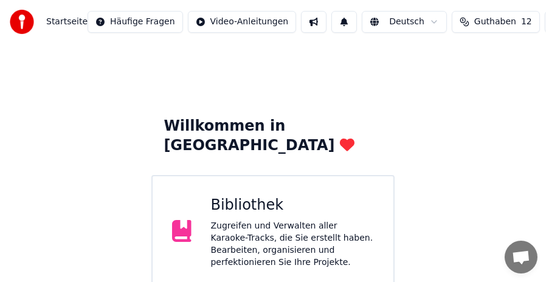
click at [283, 220] on div "Zugreifen und Verwalten aller Karaoke-Tracks, die Sie erstellt haben. Bearbeite…" at bounding box center [292, 244] width 163 height 49
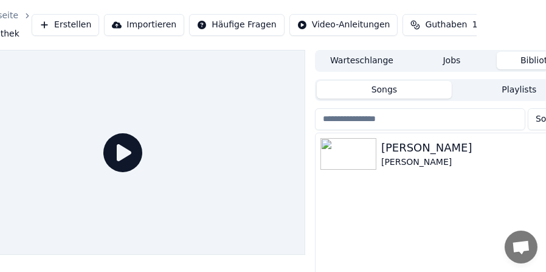
scroll to position [0, 112]
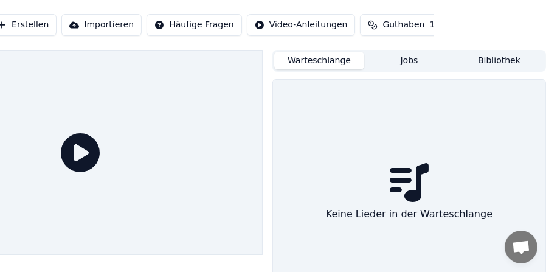
click at [337, 61] on button "Warteschlange" at bounding box center [319, 61] width 90 height 18
click at [414, 60] on button "Jobs" at bounding box center [410, 61] width 90 height 18
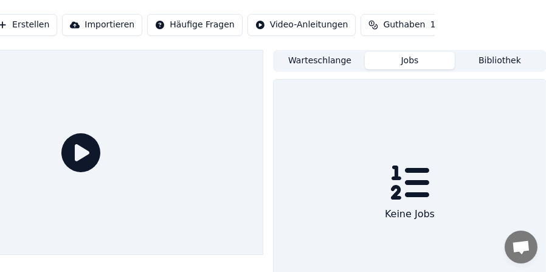
click at [482, 59] on button "Bibliothek" at bounding box center [499, 61] width 90 height 18
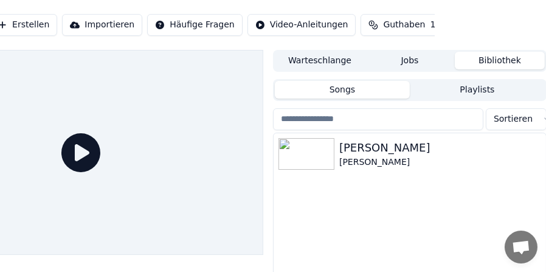
click at [479, 87] on button "Playlists" at bounding box center [476, 90] width 135 height 18
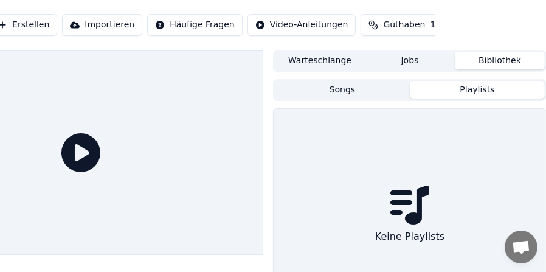
click at [362, 89] on button "Songs" at bounding box center [342, 90] width 135 height 18
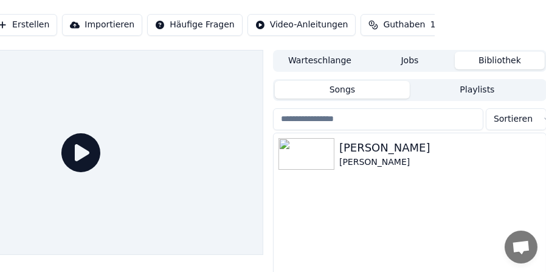
click at [478, 58] on button "Bibliothek" at bounding box center [499, 61] width 90 height 18
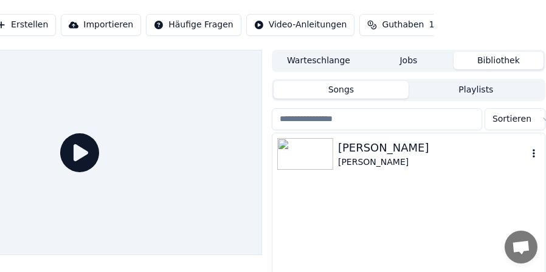
click at [434, 148] on div "Alev Alev" at bounding box center [433, 147] width 190 height 17
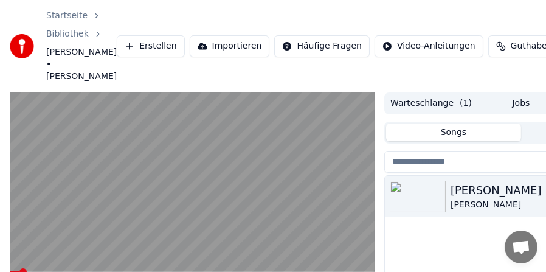
click at [63, 270] on span at bounding box center [192, 271] width 365 height 2
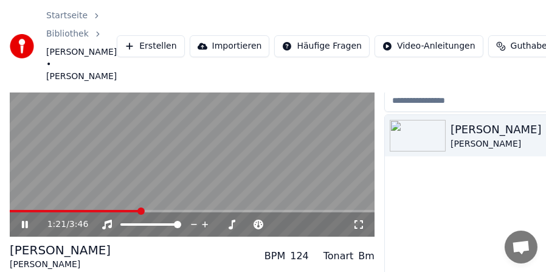
click at [140, 210] on span at bounding box center [75, 211] width 131 height 2
click at [114, 210] on span at bounding box center [62, 211] width 104 height 2
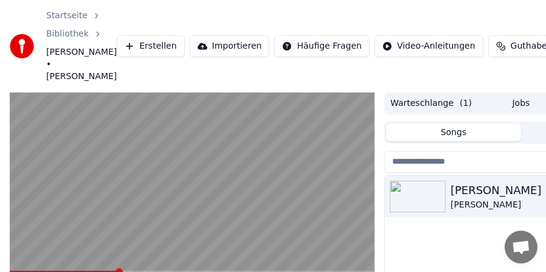
click at [82, 270] on span at bounding box center [64, 271] width 108 height 2
click at [33, 208] on video at bounding box center [192, 194] width 365 height 205
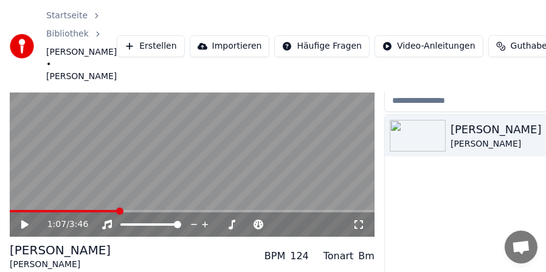
scroll to position [120, 0]
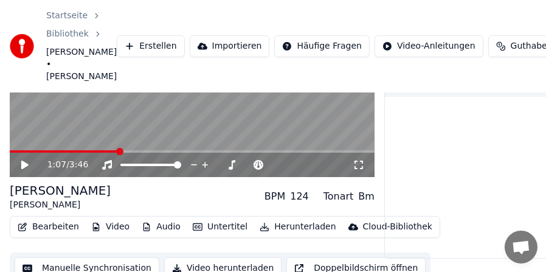
click at [66, 218] on button "Bearbeiten" at bounding box center [48, 226] width 71 height 17
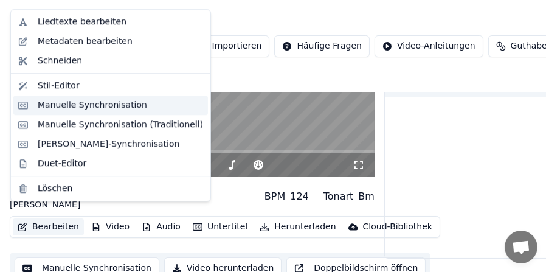
click at [108, 106] on div "Manuelle Synchronisation" at bounding box center [92, 105] width 109 height 12
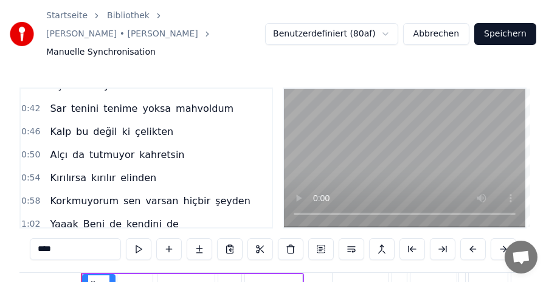
scroll to position [122, 0]
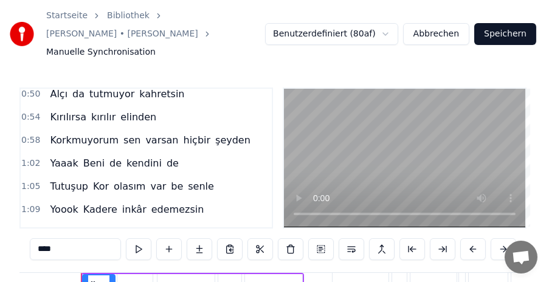
click at [58, 156] on span "Yaaak" at bounding box center [64, 163] width 30 height 14
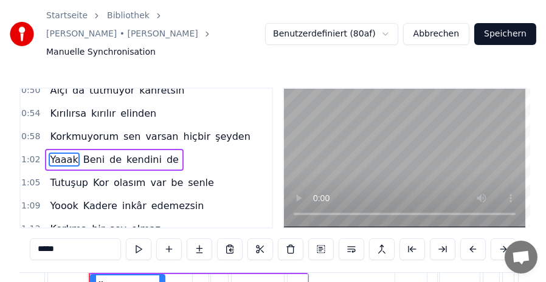
scroll to position [0, 3712]
click at [182, 129] on span "hiçbir" at bounding box center [197, 136] width 30 height 14
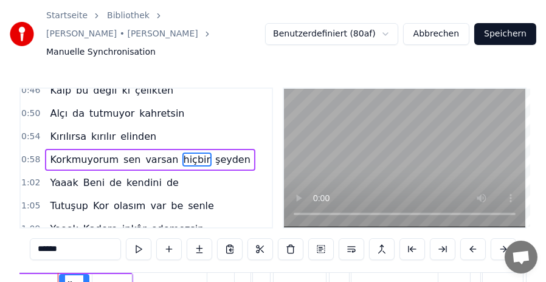
scroll to position [0, 3638]
click at [41, 238] on input "******" at bounding box center [75, 249] width 91 height 22
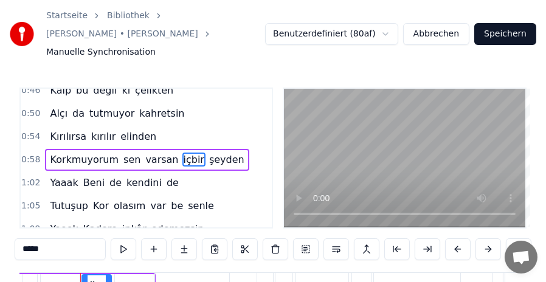
click at [22, 238] on input "*****" at bounding box center [60, 249] width 91 height 22
click at [144, 152] on span "varsan" at bounding box center [161, 159] width 35 height 14
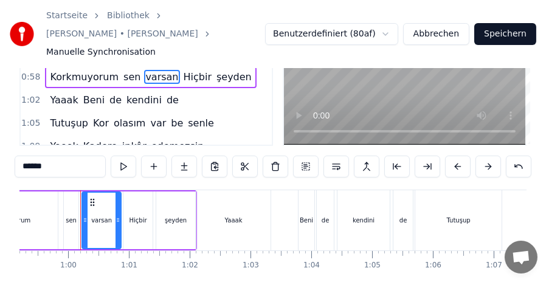
scroll to position [90, 0]
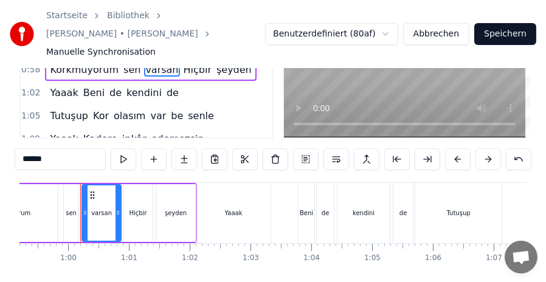
click at [233, 208] on div "Yaaak" at bounding box center [234, 212] width 18 height 9
type input "*****"
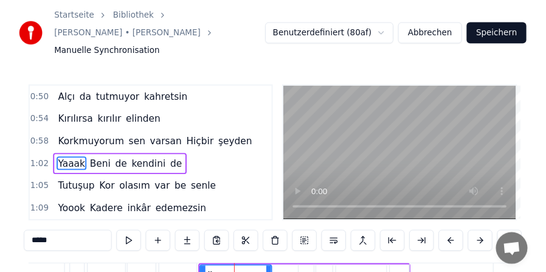
scroll to position [125, 0]
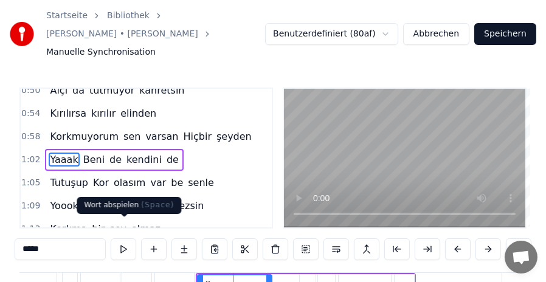
click at [124, 238] on button at bounding box center [124, 249] width 26 height 22
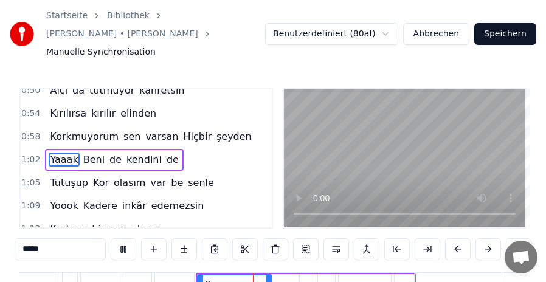
click at [125, 238] on button at bounding box center [124, 249] width 26 height 22
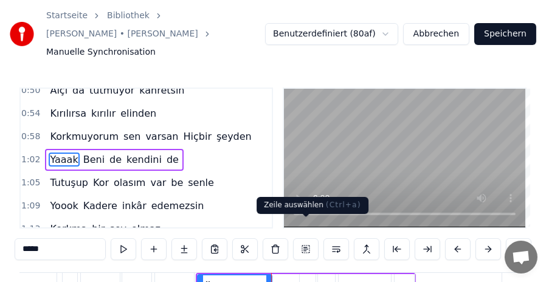
click at [305, 238] on button at bounding box center [306, 249] width 26 height 22
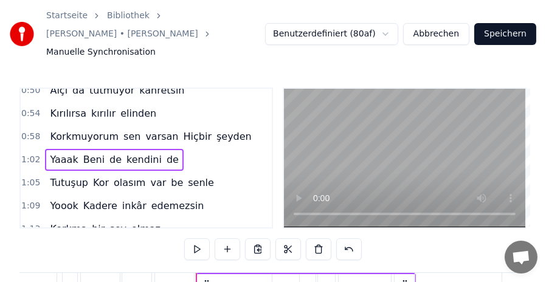
click at [92, 152] on span "Beni" at bounding box center [94, 159] width 24 height 14
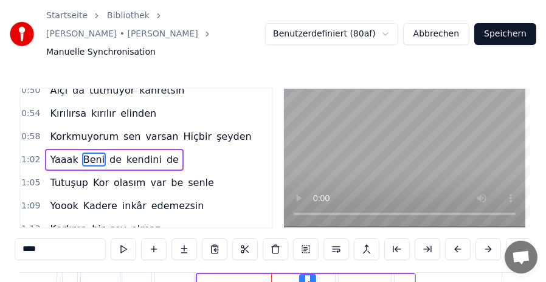
click at [56, 152] on span "Yaaak" at bounding box center [64, 159] width 30 height 14
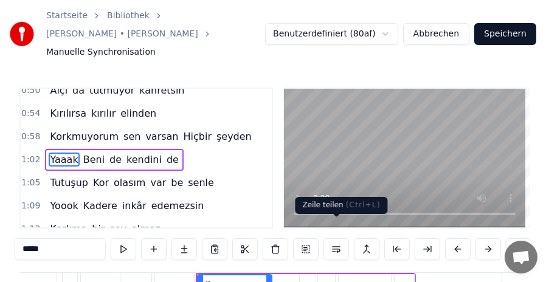
click at [334, 238] on button at bounding box center [336, 249] width 26 height 22
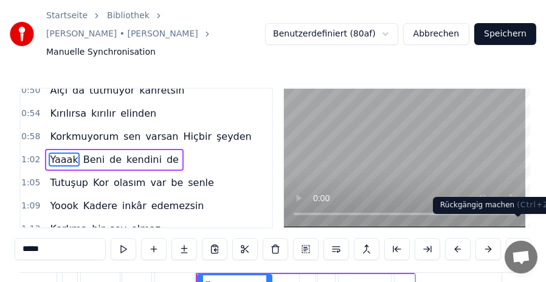
click at [523, 238] on button at bounding box center [518, 249] width 26 height 22
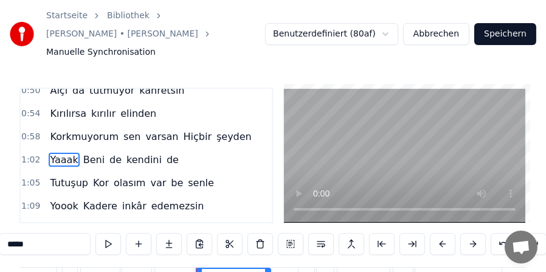
click at [59, 152] on span "Yaaak" at bounding box center [64, 159] width 30 height 14
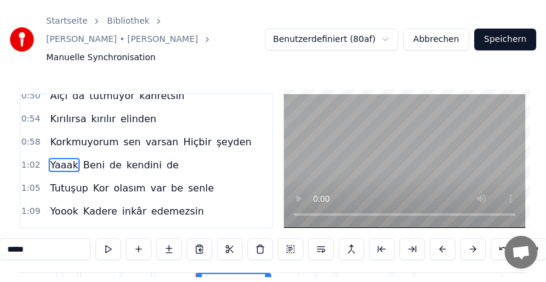
scroll to position [4, 0]
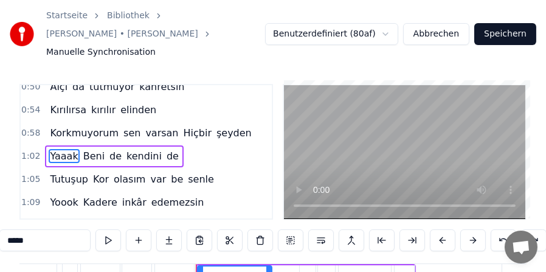
click at [93, 149] on span "Beni" at bounding box center [94, 156] width 24 height 14
click at [58, 149] on span "Yaaak" at bounding box center [64, 156] width 30 height 14
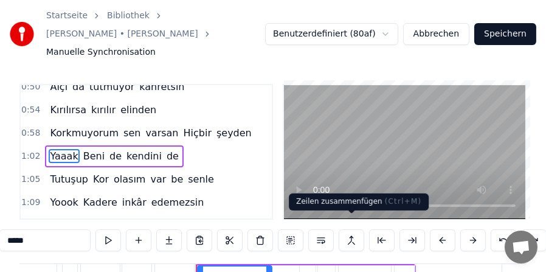
click at [353, 229] on button at bounding box center [351, 240] width 26 height 22
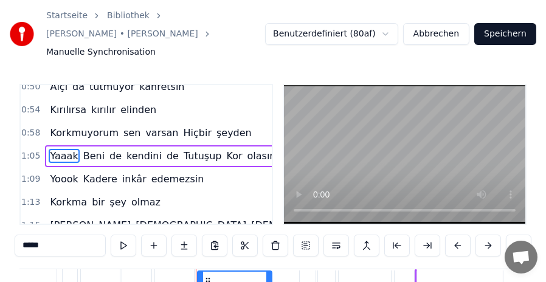
click at [52, 149] on span "Yaaak" at bounding box center [64, 156] width 30 height 14
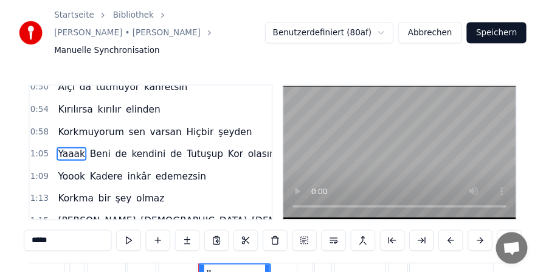
scroll to position [130, 0]
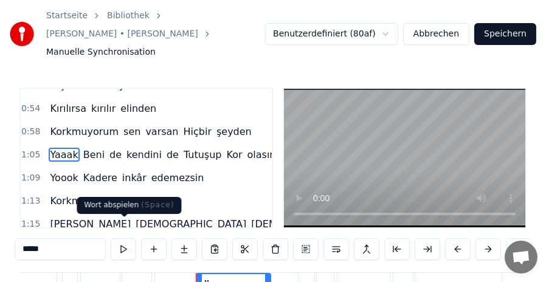
click at [118, 238] on button at bounding box center [124, 249] width 26 height 22
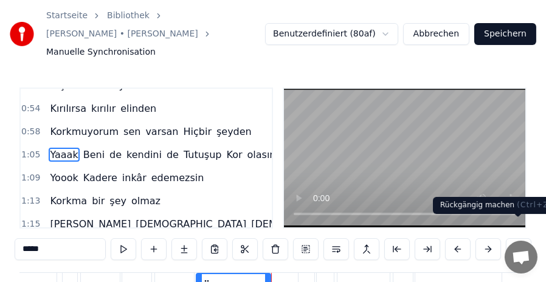
click at [510, 238] on button at bounding box center [518, 249] width 26 height 22
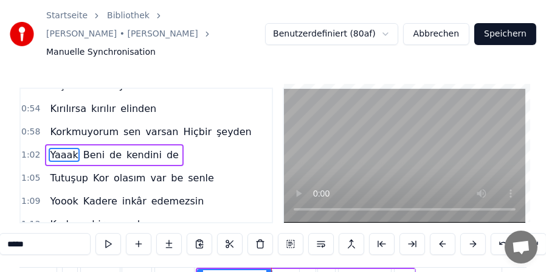
click at [57, 148] on span "Yaaak" at bounding box center [64, 155] width 30 height 14
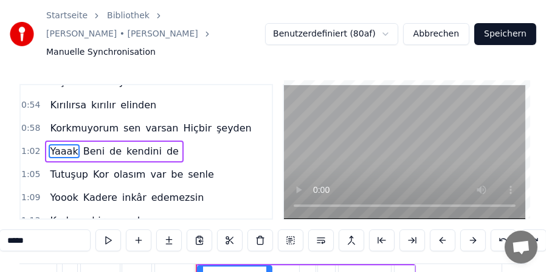
scroll to position [125, 0]
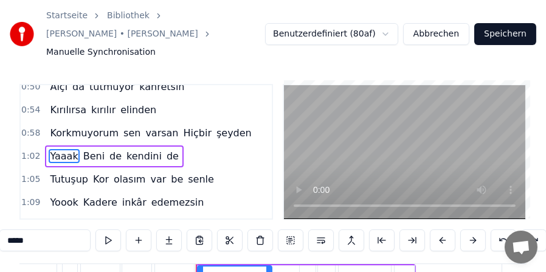
click at [62, 149] on span "Yaaak" at bounding box center [64, 156] width 30 height 14
drag, startPoint x: 60, startPoint y: 133, endPoint x: 69, endPoint y: 134, distance: 9.1
click at [69, 149] on span "Yaaak" at bounding box center [64, 156] width 30 height 14
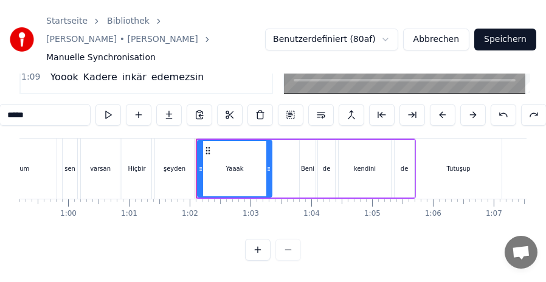
scroll to position [74, 0]
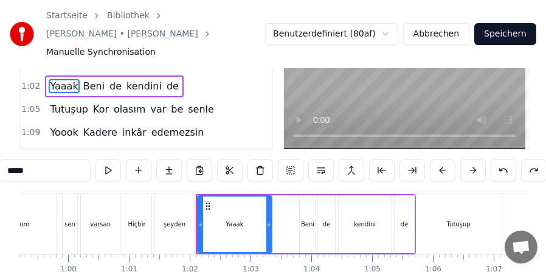
click at [208, 201] on icon at bounding box center [208, 206] width 10 height 10
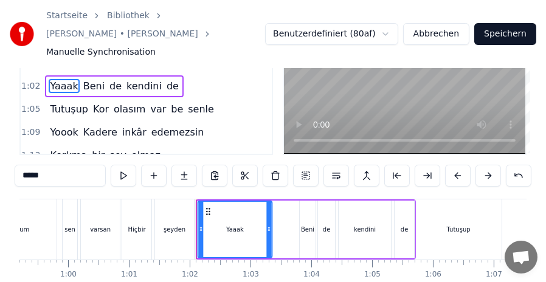
click at [208, 207] on icon at bounding box center [208, 212] width 10 height 10
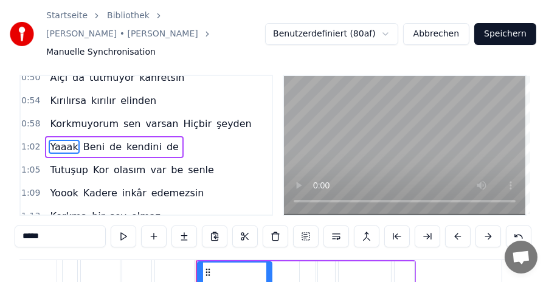
click at [77, 117] on span "Korkmuyorum" at bounding box center [84, 124] width 71 height 14
type input "**********"
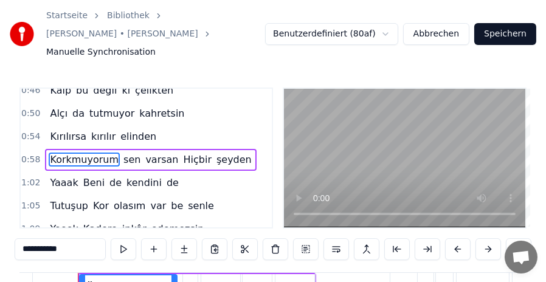
scroll to position [0, 3475]
click at [26, 177] on span "1:02" at bounding box center [30, 183] width 19 height 12
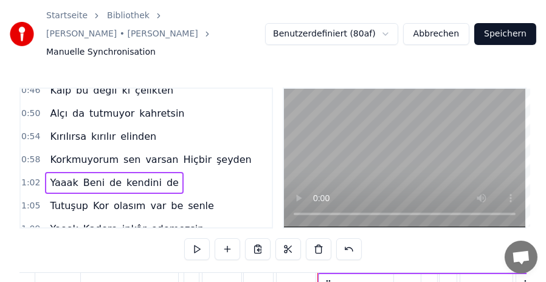
click at [25, 154] on span "0:58" at bounding box center [30, 160] width 19 height 12
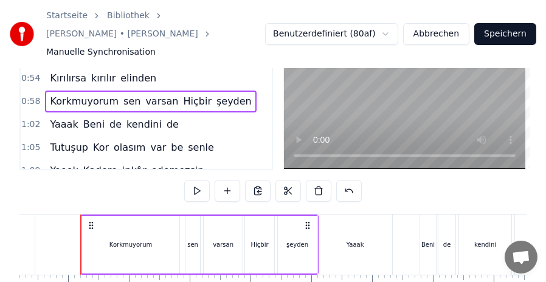
scroll to position [61, 0]
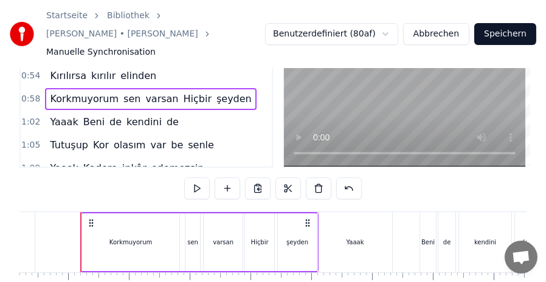
click at [355, 238] on div "Yaaak" at bounding box center [355, 242] width 18 height 9
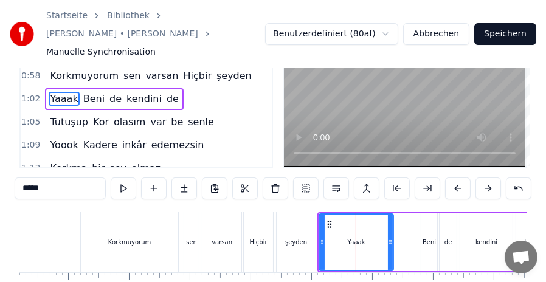
drag, startPoint x: 342, startPoint y: 214, endPoint x: 377, endPoint y: 215, distance: 34.6
click at [377, 215] on div "Yaaak" at bounding box center [356, 241] width 73 height 55
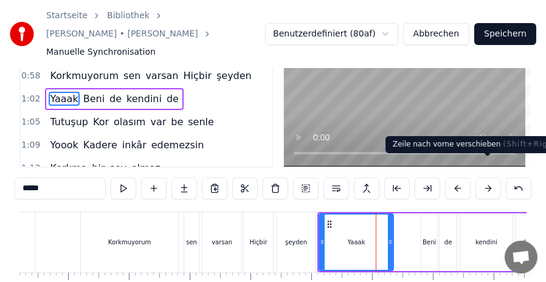
click at [485, 177] on button at bounding box center [488, 188] width 26 height 22
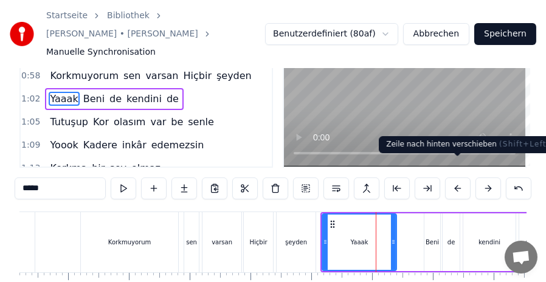
click at [456, 177] on button at bounding box center [458, 188] width 26 height 22
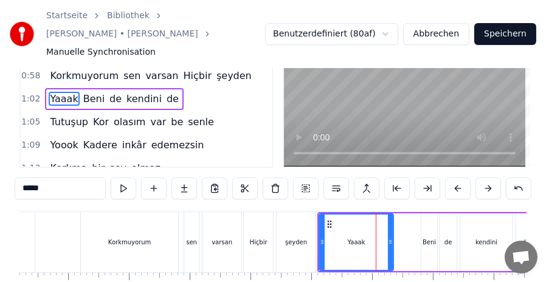
click at [26, 93] on span "1:02" at bounding box center [30, 99] width 19 height 12
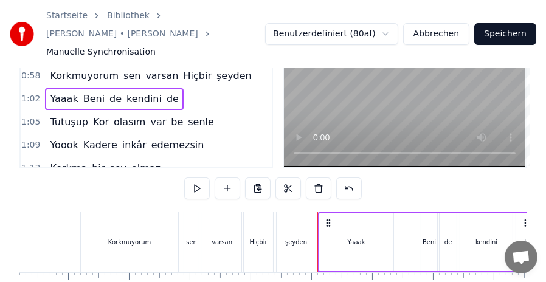
click at [399, 70] on video at bounding box center [404, 97] width 241 height 139
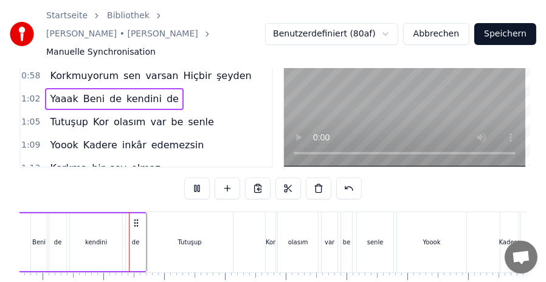
click at [399, 70] on video at bounding box center [404, 97] width 241 height 139
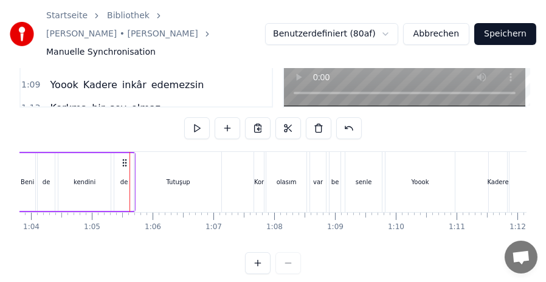
scroll to position [124, 0]
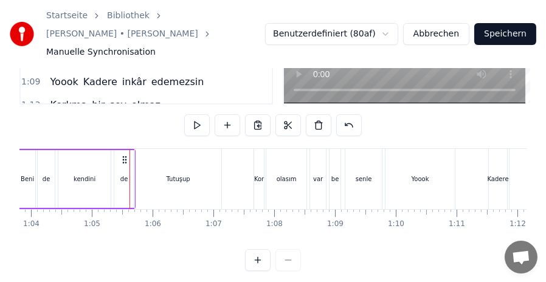
click at [259, 252] on button at bounding box center [258, 260] width 26 height 22
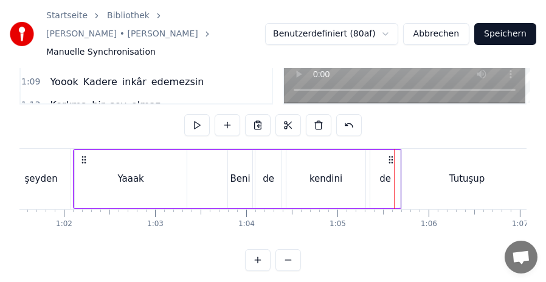
scroll to position [0, 5636]
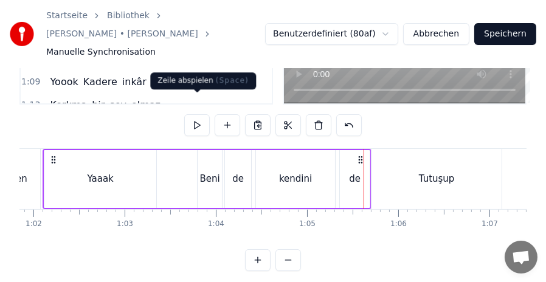
click at [196, 114] on button at bounding box center [197, 125] width 26 height 22
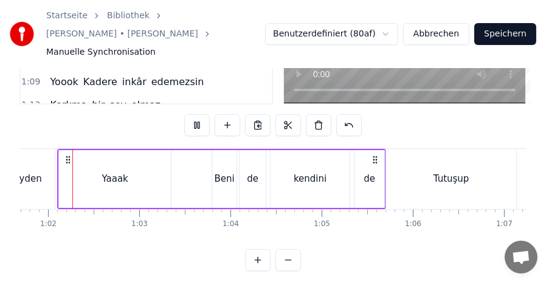
scroll to position [0, 5598]
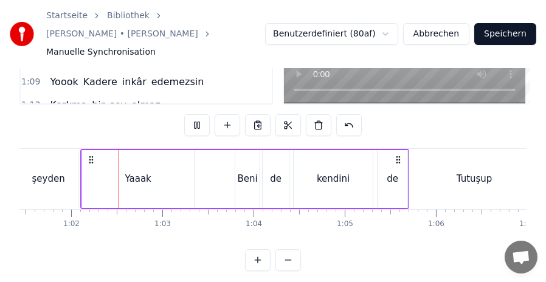
click at [196, 114] on button at bounding box center [197, 125] width 26 height 22
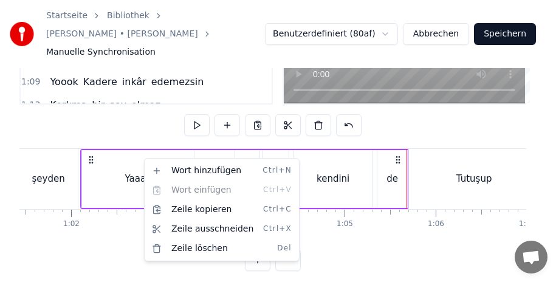
click at [165, 109] on html "Startseite Bibliothek Alev Alev • Hande Yener Manuelle Synchronisation Benutzer…" at bounding box center [278, 83] width 556 height 414
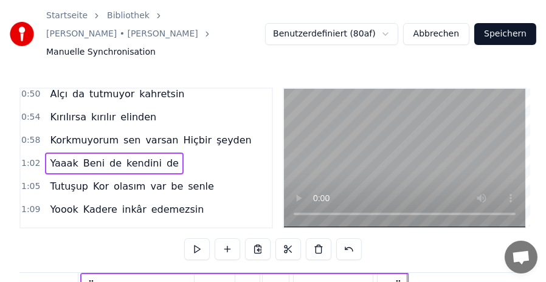
scroll to position [0, 0]
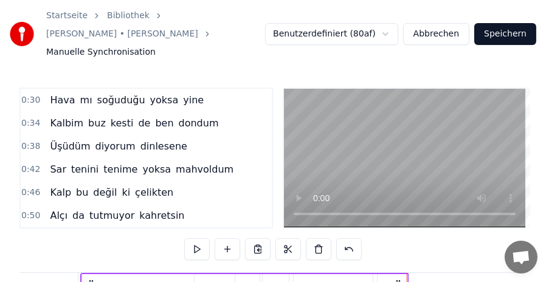
click at [24, 94] on span "0:30" at bounding box center [30, 100] width 19 height 12
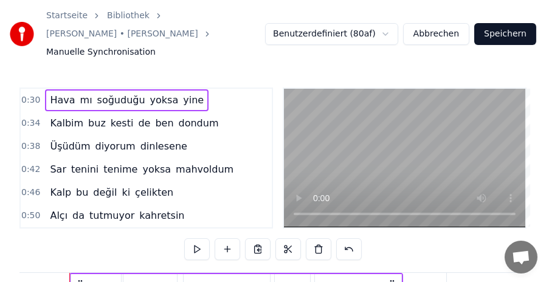
scroll to position [0, 2730]
click at [32, 94] on span "0:30" at bounding box center [30, 100] width 19 height 12
click at [26, 117] on span "0:34" at bounding box center [30, 123] width 19 height 12
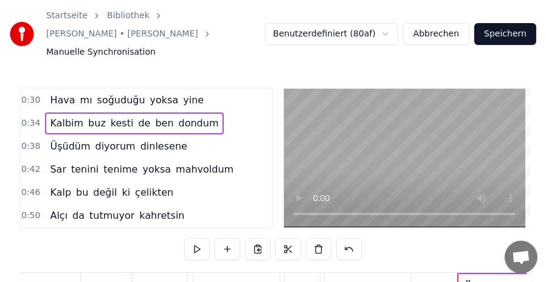
click at [26, 94] on span "0:30" at bounding box center [30, 100] width 19 height 12
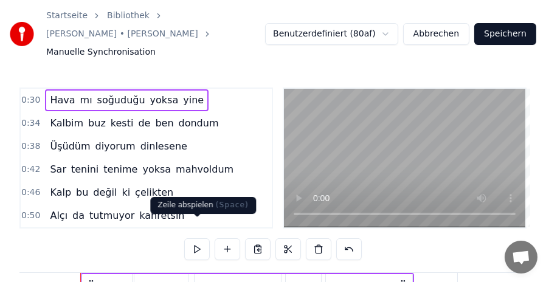
click at [193, 238] on button at bounding box center [197, 249] width 26 height 22
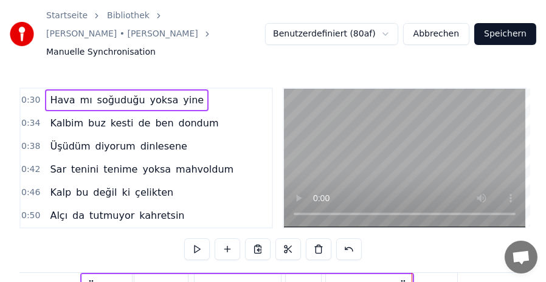
click at [26, 117] on span "0:34" at bounding box center [30, 123] width 19 height 12
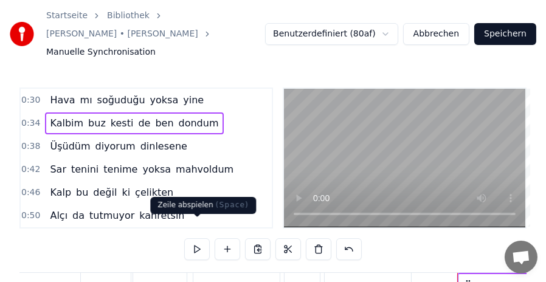
click at [197, 238] on button at bounding box center [197, 249] width 26 height 22
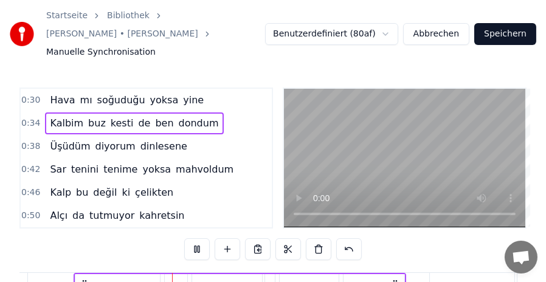
scroll to position [0, 3130]
click at [197, 238] on button at bounding box center [197, 249] width 26 height 22
click at [195, 238] on button at bounding box center [197, 249] width 26 height 22
click at [26, 140] on span "0:38" at bounding box center [30, 146] width 19 height 12
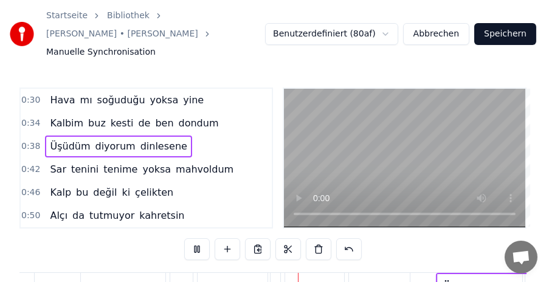
click at [27, 140] on span "0:38" at bounding box center [30, 146] width 19 height 12
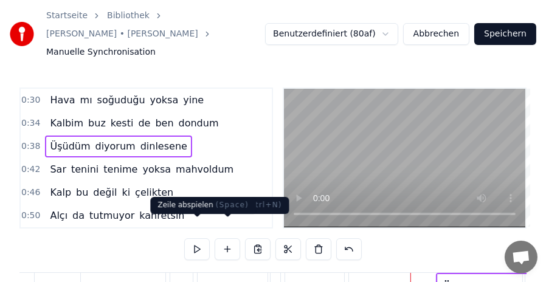
click at [201, 238] on button at bounding box center [197, 249] width 26 height 22
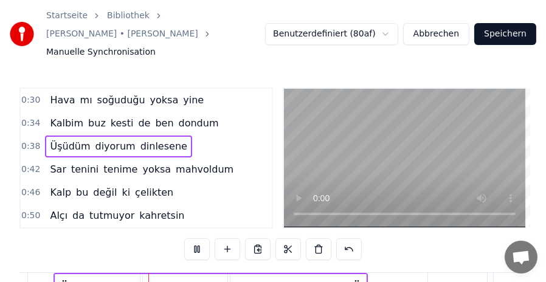
scroll to position [0, 3505]
click at [32, 163] on span "0:42" at bounding box center [30, 169] width 19 height 12
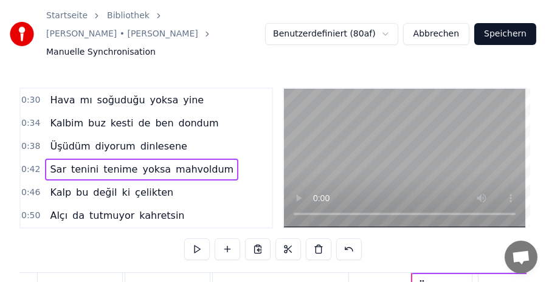
click at [191, 238] on button at bounding box center [197, 249] width 26 height 22
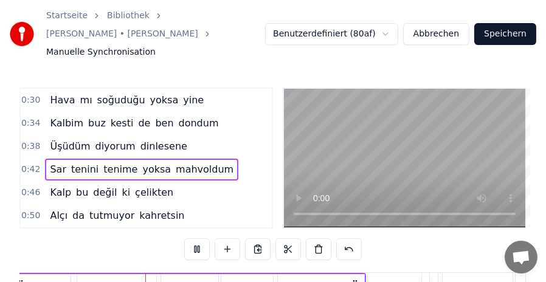
scroll to position [0, 3907]
click at [27, 187] on span "0:46" at bounding box center [30, 193] width 19 height 12
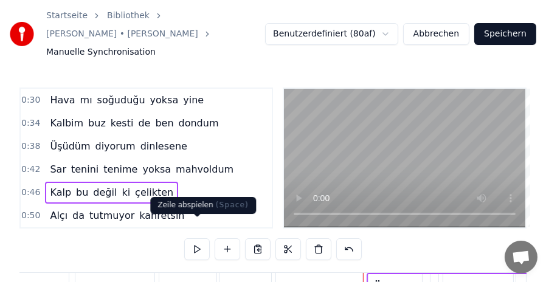
click at [190, 238] on button at bounding box center [197, 249] width 26 height 22
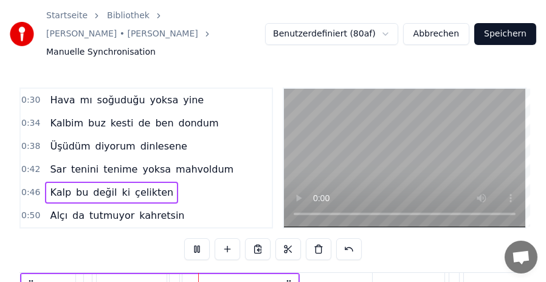
scroll to position [0, 4310]
click at [32, 210] on span "0:50" at bounding box center [30, 216] width 19 height 12
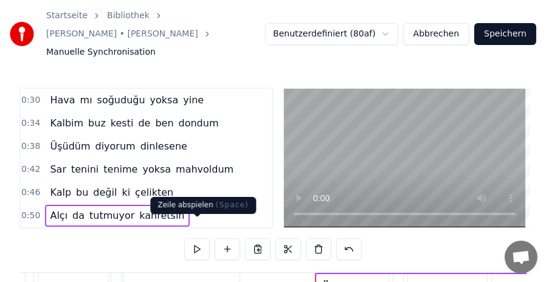
click at [198, 238] on button at bounding box center [197, 249] width 26 height 22
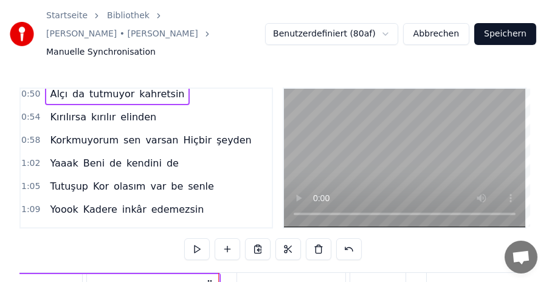
scroll to position [146, 0]
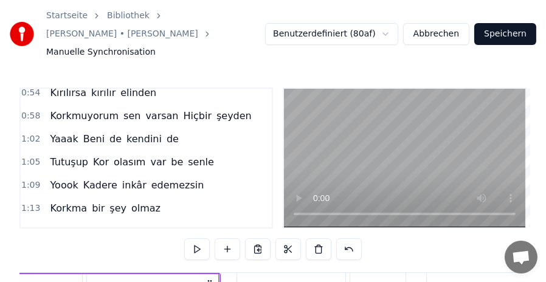
click at [30, 87] on span "0:54" at bounding box center [30, 93] width 19 height 12
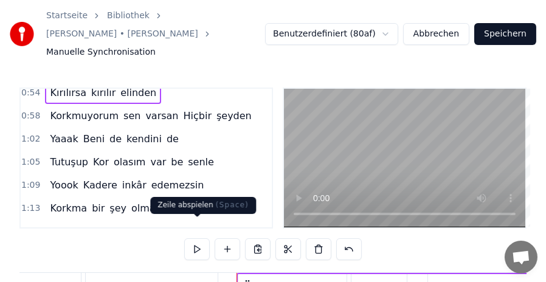
click at [190, 238] on button at bounding box center [197, 249] width 26 height 22
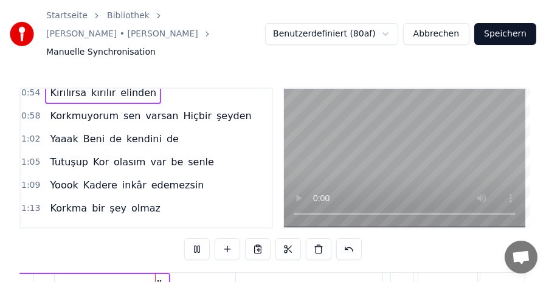
scroll to position [0, 5110]
click at [31, 110] on span "0:58" at bounding box center [30, 116] width 19 height 12
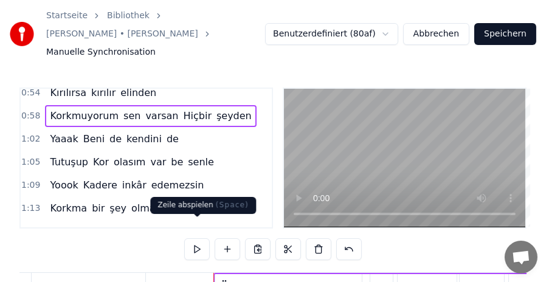
click at [197, 238] on button at bounding box center [197, 249] width 26 height 22
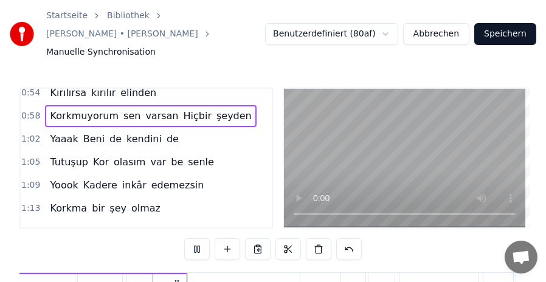
scroll to position [0, 5515]
click at [444, 162] on video at bounding box center [404, 158] width 241 height 139
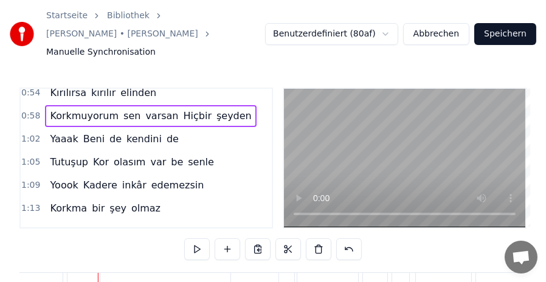
click at [32, 133] on span "1:02" at bounding box center [30, 139] width 19 height 12
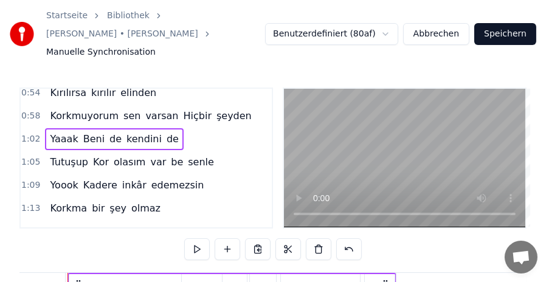
scroll to position [0, 5598]
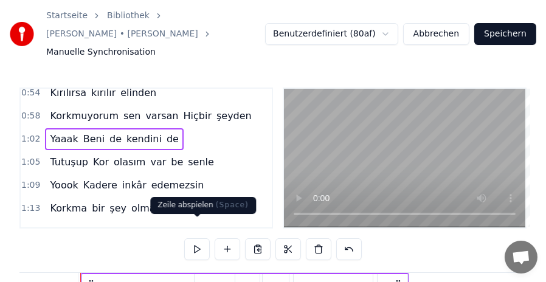
click at [196, 238] on button at bounding box center [197, 249] width 26 height 22
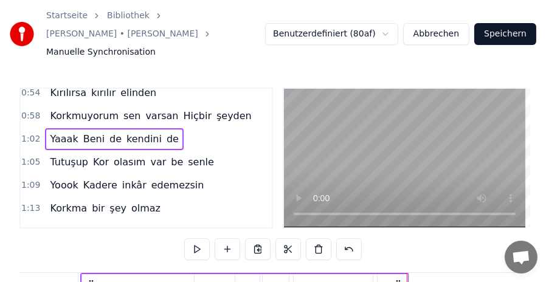
click at [26, 110] on span "0:58" at bounding box center [30, 116] width 19 height 12
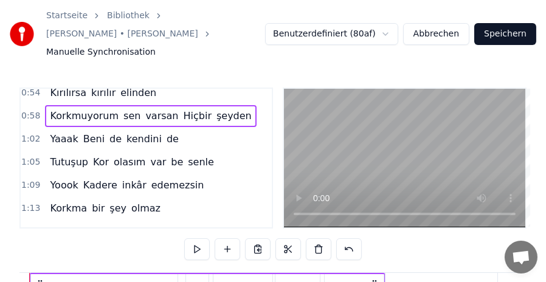
scroll to position [0, 5243]
click at [57, 132] on span "Yaaak" at bounding box center [64, 139] width 30 height 14
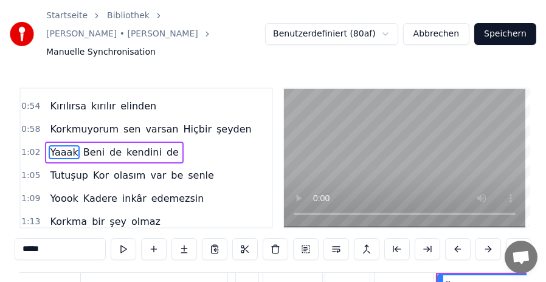
scroll to position [125, 0]
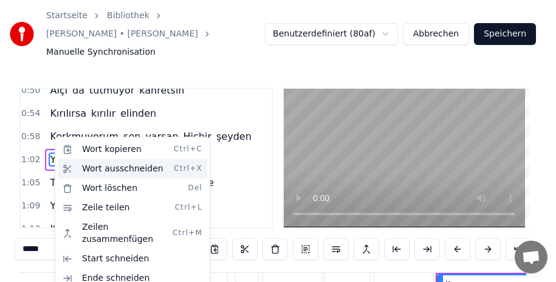
click at [102, 167] on div "Wort ausschneiden Ctrl+X" at bounding box center [132, 168] width 149 height 19
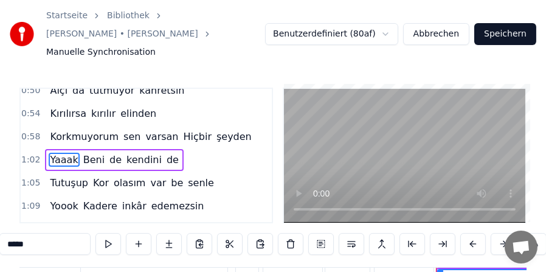
click at [31, 154] on span "1:02" at bounding box center [30, 160] width 19 height 12
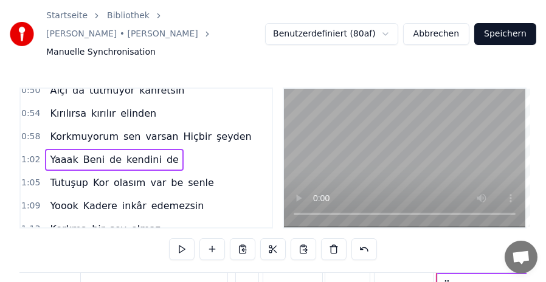
click at [86, 152] on span "Beni" at bounding box center [94, 159] width 24 height 14
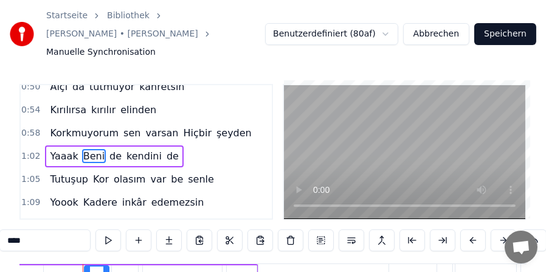
scroll to position [0, 5752]
click at [59, 149] on span "Yaaak" at bounding box center [64, 156] width 30 height 14
type input "*****"
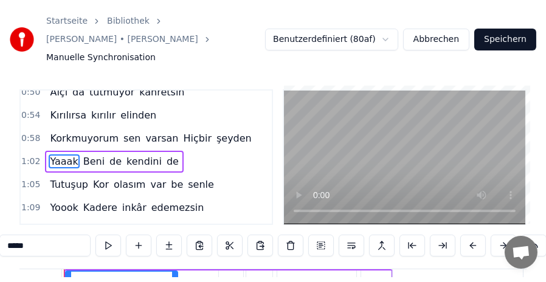
scroll to position [0, 5598]
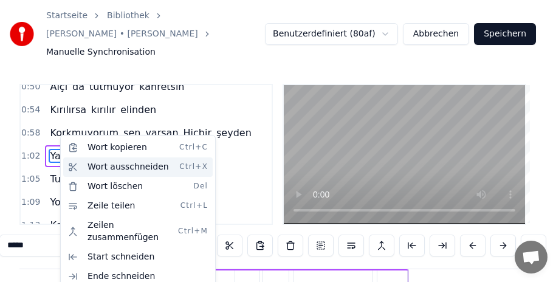
click at [113, 168] on div "Wort ausschneiden Ctrl+X" at bounding box center [137, 166] width 149 height 19
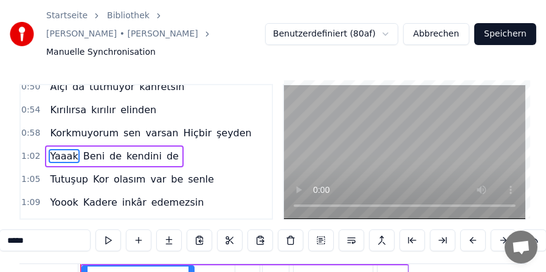
click at [225, 122] on div "Korkmuyorum sen varsan Hiçbir şeyden" at bounding box center [150, 133] width 211 height 22
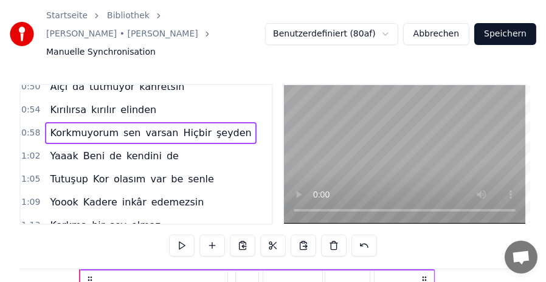
scroll to position [0, 5243]
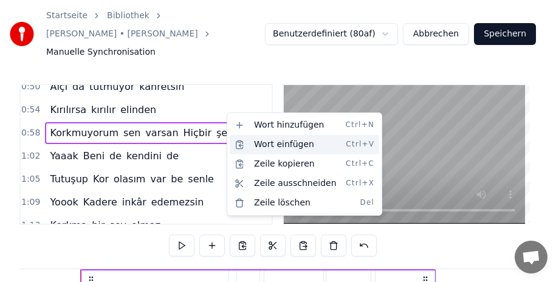
click at [257, 143] on div "Wort einfügen Ctrl+V" at bounding box center [304, 144] width 149 height 19
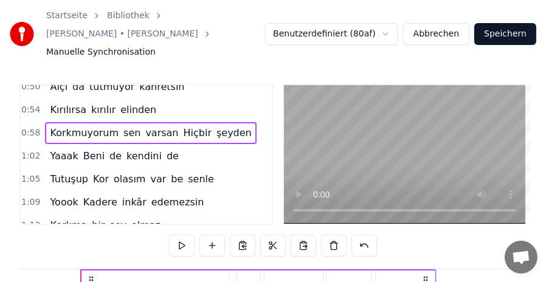
click at [29, 127] on span "0:58" at bounding box center [30, 133] width 19 height 12
click at [24, 104] on span "0:54" at bounding box center [30, 110] width 19 height 12
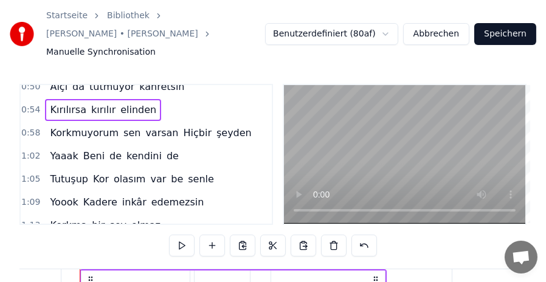
scroll to position [0, 4871]
click at [27, 127] on span "0:58" at bounding box center [30, 133] width 19 height 12
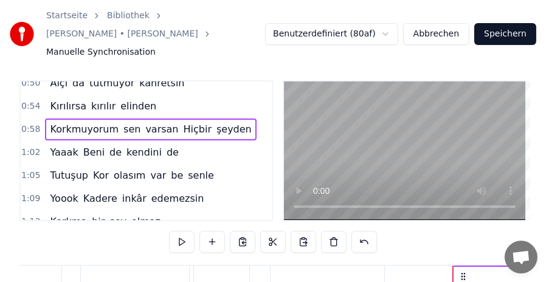
scroll to position [2, 0]
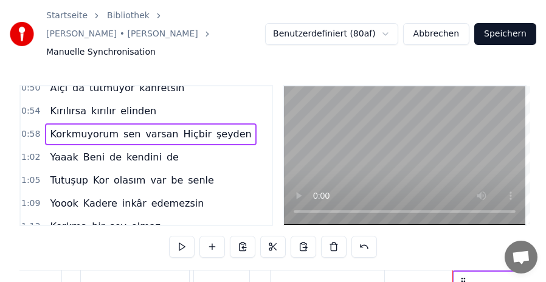
click at [26, 151] on span "1:02" at bounding box center [30, 157] width 19 height 12
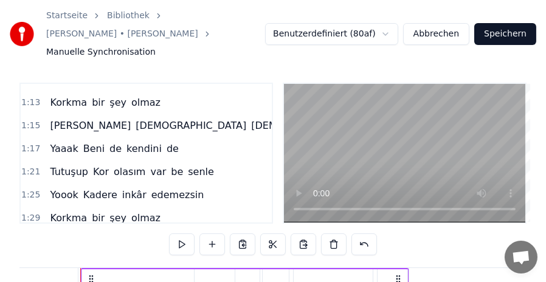
scroll to position [63, 0]
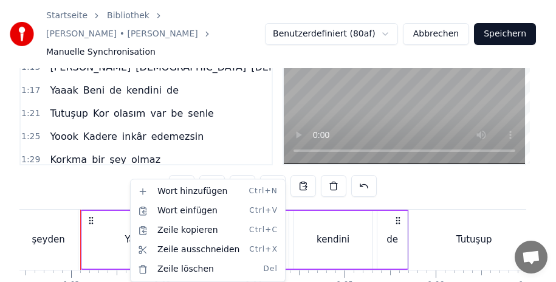
click at [89, 201] on html "Startseite Bibliothek Alev Alev • Hande Yener Manuelle Synchronisation Benutzer…" at bounding box center [278, 144] width 556 height 414
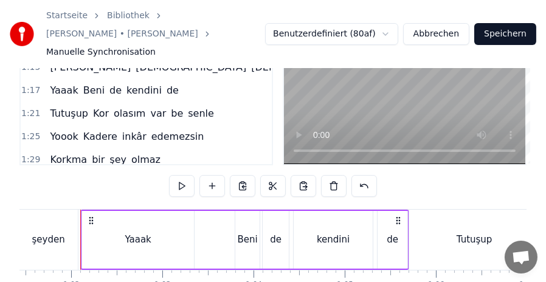
click at [89, 220] on circle at bounding box center [89, 220] width 1 height 1
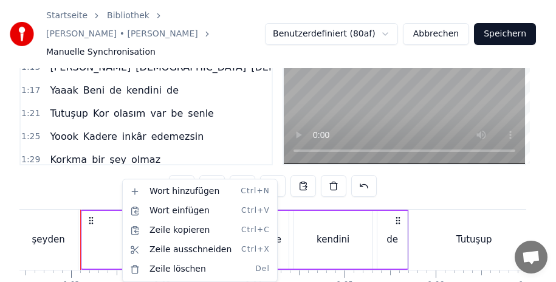
click at [115, 217] on html "Startseite Bibliothek Alev Alev • Hande Yener Manuelle Synchronisation Benutzer…" at bounding box center [278, 144] width 556 height 414
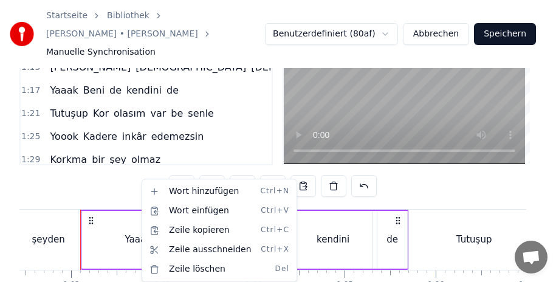
click at [126, 219] on html "Startseite Bibliothek Alev Alev • Hande Yener Manuelle Synchronisation Benutzer…" at bounding box center [278, 144] width 556 height 414
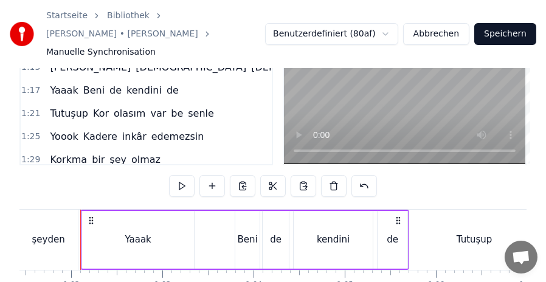
click at [130, 233] on div "Yaaak" at bounding box center [138, 240] width 26 height 14
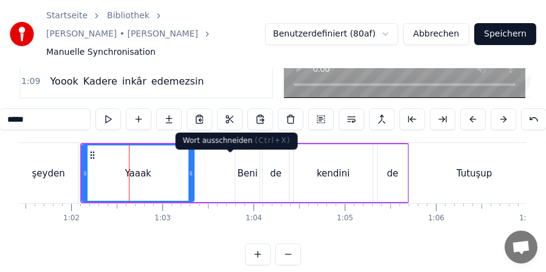
scroll to position [125, 0]
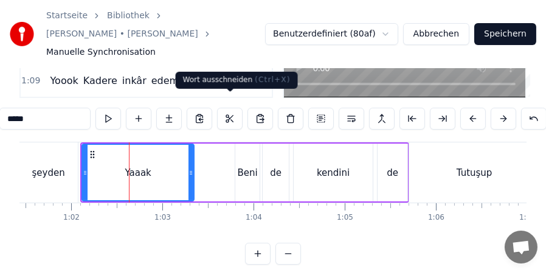
click at [230, 108] on button at bounding box center [230, 119] width 26 height 22
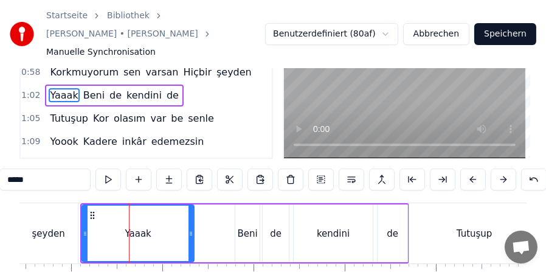
scroll to position [186, 0]
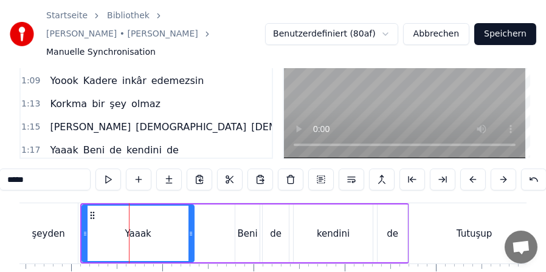
click at [49, 227] on div "şeyden" at bounding box center [48, 234] width 33 height 14
type input "******"
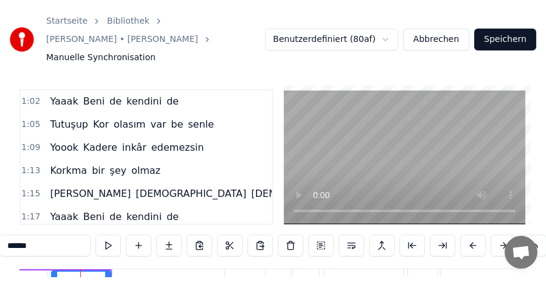
scroll to position [125, 0]
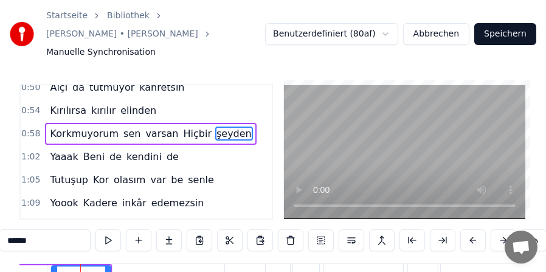
click at [25, 128] on span "0:58" at bounding box center [30, 134] width 19 height 12
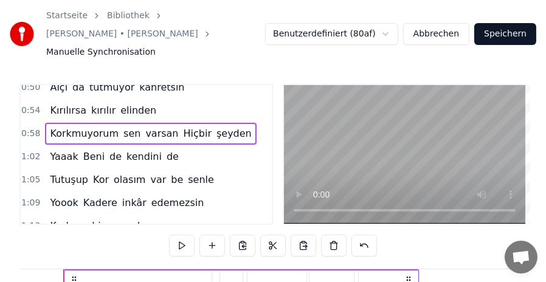
scroll to position [0, 5243]
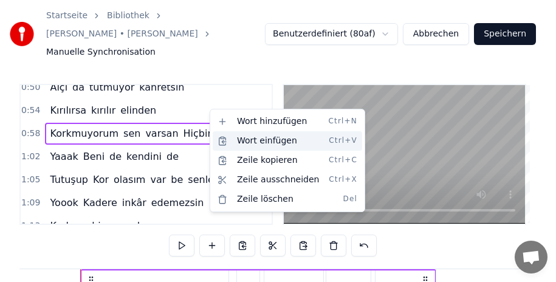
click at [251, 142] on div "Wort einfügen Ctrl+V" at bounding box center [287, 140] width 149 height 19
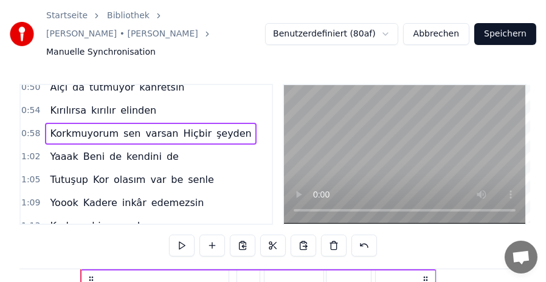
click at [27, 151] on span "1:02" at bounding box center [30, 157] width 19 height 12
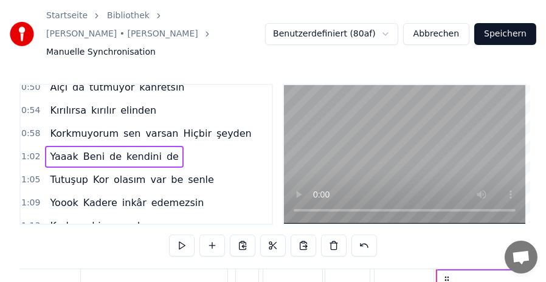
click at [25, 128] on span "0:58" at bounding box center [30, 134] width 19 height 12
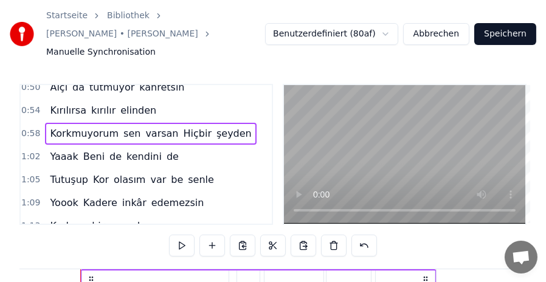
click at [29, 151] on span "1:02" at bounding box center [30, 157] width 19 height 12
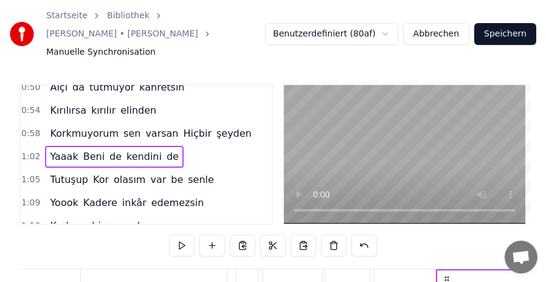
click at [29, 128] on span "0:58" at bounding box center [30, 134] width 19 height 12
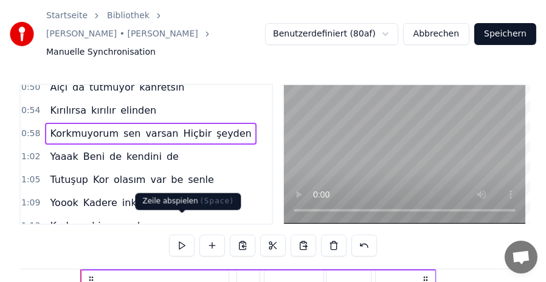
click at [177, 235] on button at bounding box center [182, 246] width 26 height 22
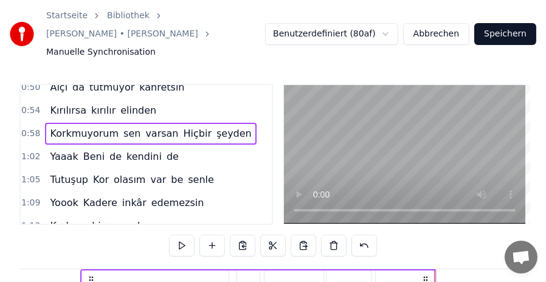
click at [29, 151] on span "1:02" at bounding box center [30, 157] width 19 height 12
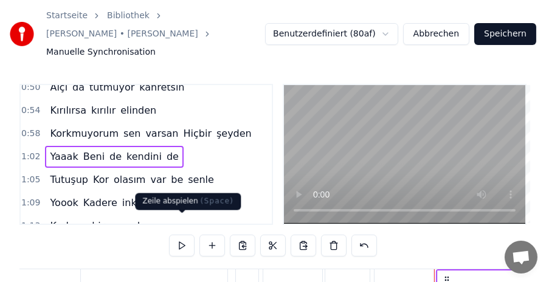
click at [177, 235] on button at bounding box center [182, 246] width 26 height 22
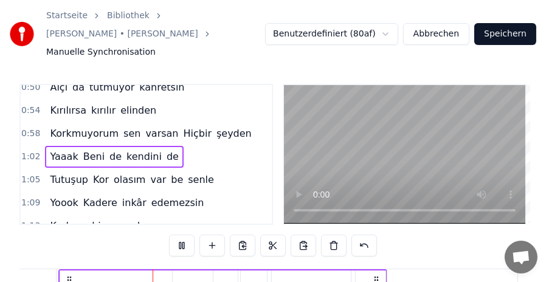
scroll to position [0, 5643]
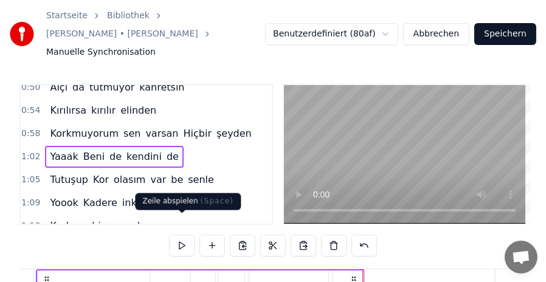
click at [179, 235] on button at bounding box center [182, 246] width 26 height 22
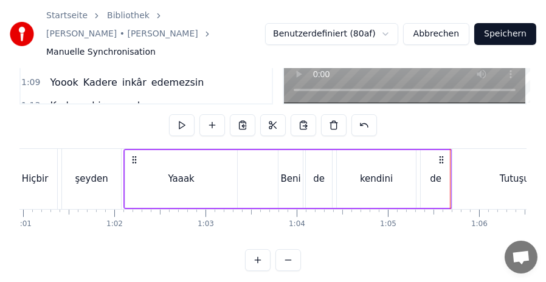
scroll to position [0, 5518]
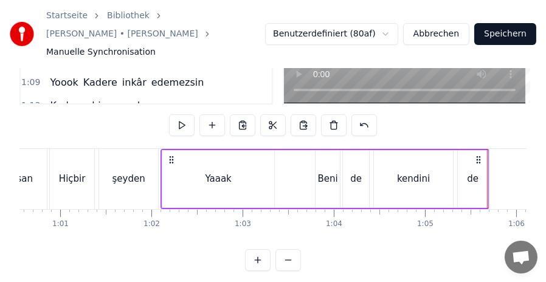
click at [109, 149] on div "şeyden" at bounding box center [128, 179] width 59 height 60
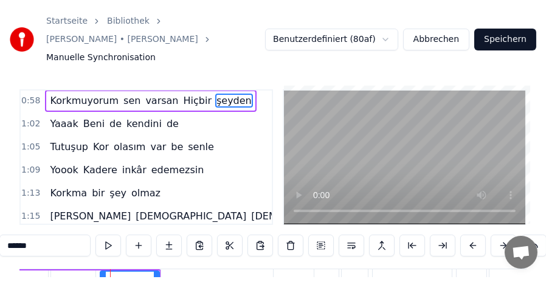
scroll to position [102, 0]
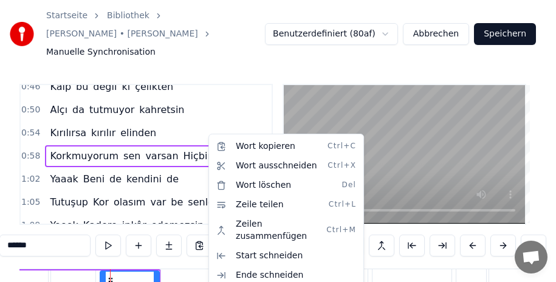
click at [30, 128] on html "Startseite Bibliothek Alev Alev • Hande Yener Manuelle Synchronisation Benutzer…" at bounding box center [278, 203] width 556 height 414
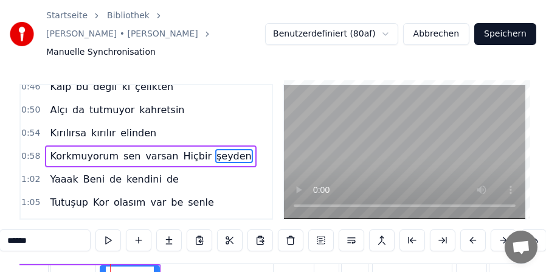
click at [30, 150] on span "0:58" at bounding box center [30, 156] width 19 height 12
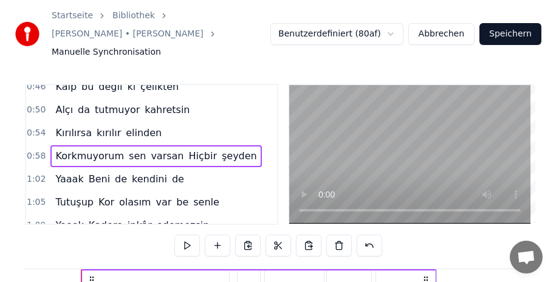
scroll to position [0, 5243]
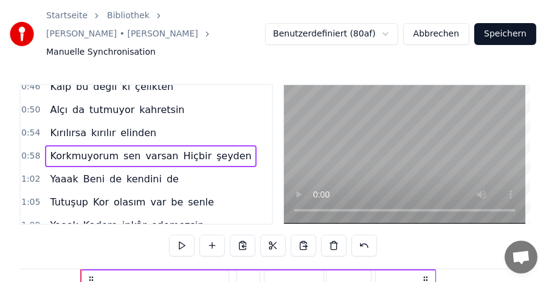
click at [30, 150] on span "0:58" at bounding box center [30, 156] width 19 height 12
click at [28, 150] on span "0:58" at bounding box center [30, 156] width 19 height 12
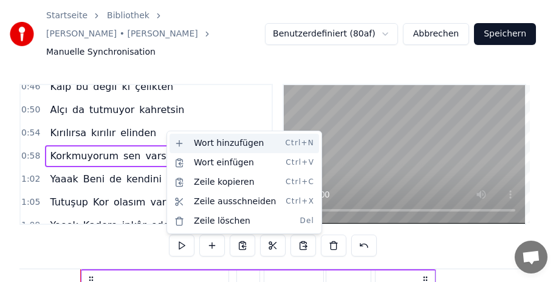
click at [191, 140] on div "Wort hinzufügen Ctrl+N" at bounding box center [244, 143] width 149 height 19
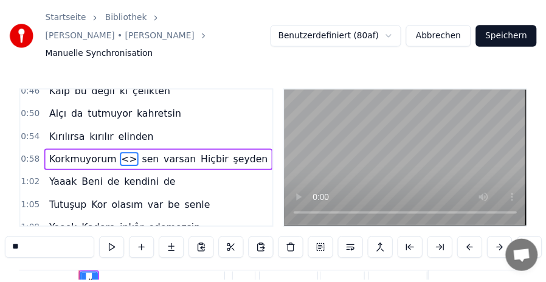
scroll to position [0, 0]
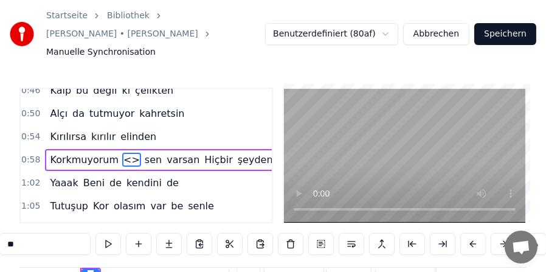
drag, startPoint x: 120, startPoint y: 142, endPoint x: 145, endPoint y: 142, distance: 24.9
click at [145, 149] on div "Korkmuyorum <> sen varsan Hiçbir şeyden" at bounding box center [161, 160] width 232 height 22
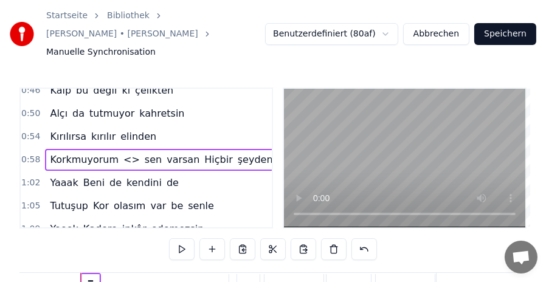
drag, startPoint x: 116, startPoint y: 135, endPoint x: 137, endPoint y: 135, distance: 21.3
click at [137, 149] on div "Korkmuyorum <> sen varsan Hiçbir şeyden" at bounding box center [161, 160] width 232 height 22
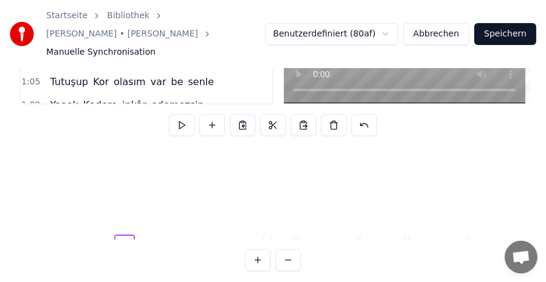
scroll to position [970, 5243]
drag, startPoint x: 88, startPoint y: 269, endPoint x: 140, endPoint y: 179, distance: 104.0
click at [140, 179] on div "Hava mı soğuduğu yoksa yine Kalbim buz kesti de ben dondum Üşüdüm diyorum dinle…" at bounding box center [272, 193] width 507 height 91
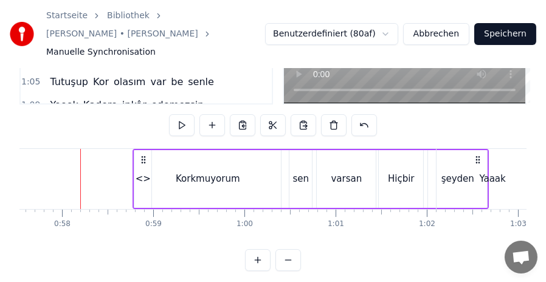
scroll to position [63, 0]
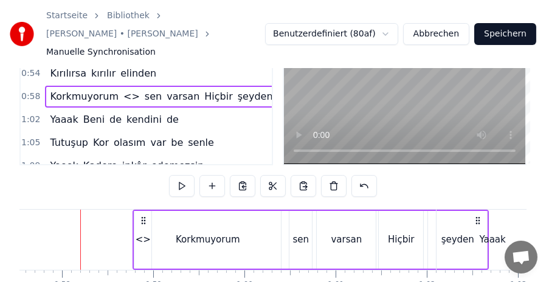
drag, startPoint x: 142, startPoint y: 216, endPoint x: 185, endPoint y: 216, distance: 43.7
click at [185, 216] on div "Korkmuyorum <> sen varsan Hiçbir şeyden" at bounding box center [310, 240] width 356 height 60
click at [142, 216] on icon at bounding box center [144, 221] width 10 height 10
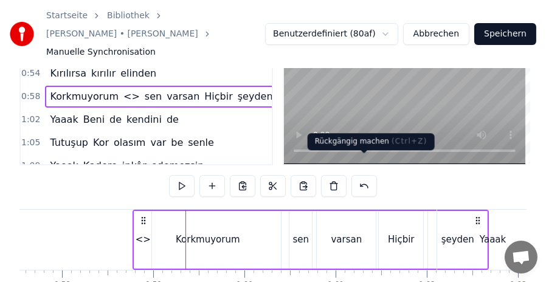
click at [365, 175] on button at bounding box center [364, 186] width 26 height 22
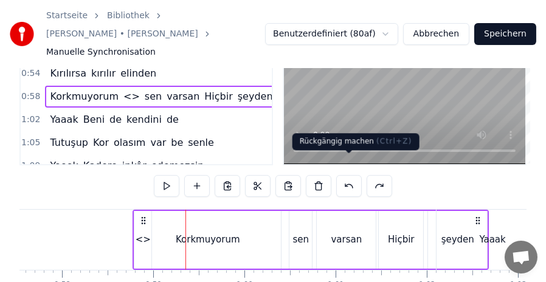
click at [348, 175] on button at bounding box center [349, 186] width 26 height 22
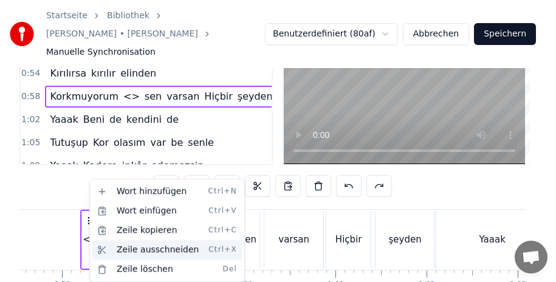
click at [142, 247] on div "Zeile ausschneiden Ctrl+X" at bounding box center [166, 249] width 149 height 19
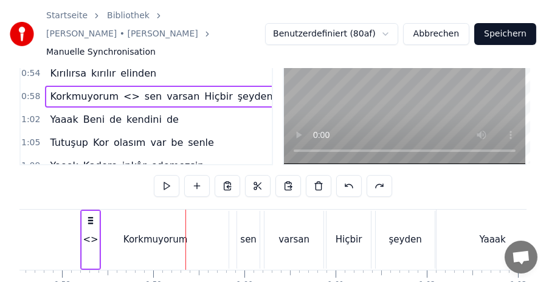
click at [328, 226] on div "Hiçbir" at bounding box center [348, 240] width 44 height 58
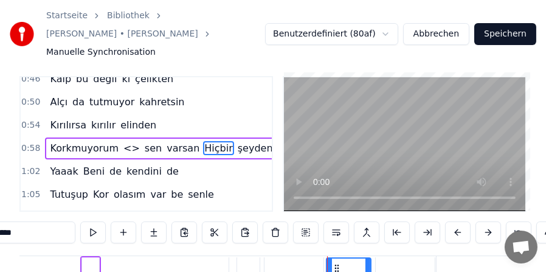
scroll to position [0, 0]
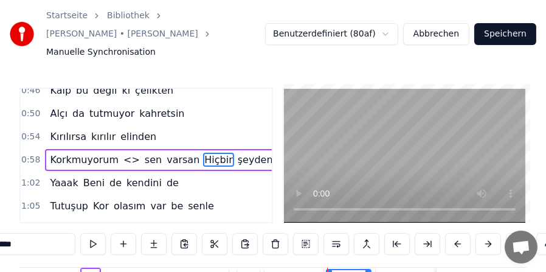
click at [391, 22] on html "Startseite Bibliothek Alev Alev • Hande Yener Manuelle Synchronisation Benutzer…" at bounding box center [273, 204] width 546 height 409
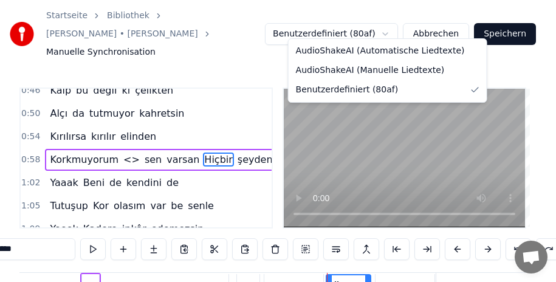
click at [391, 22] on html "Startseite Bibliothek Alev Alev • Hande Yener Manuelle Synchronisation Benutzer…" at bounding box center [278, 207] width 556 height 414
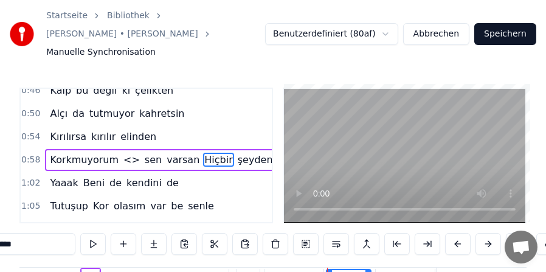
click at [429, 23] on button "Abbrechen" at bounding box center [436, 34] width 66 height 22
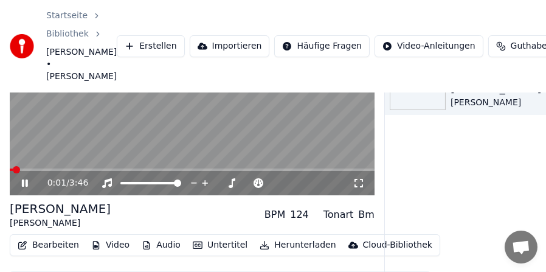
click at [51, 236] on button "Bearbeiten" at bounding box center [48, 244] width 71 height 17
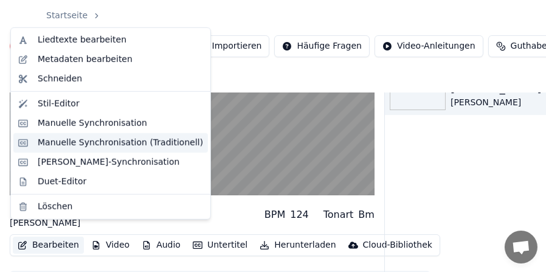
click at [85, 144] on div "Manuelle Synchronisation (Traditionell)" at bounding box center [120, 143] width 165 height 12
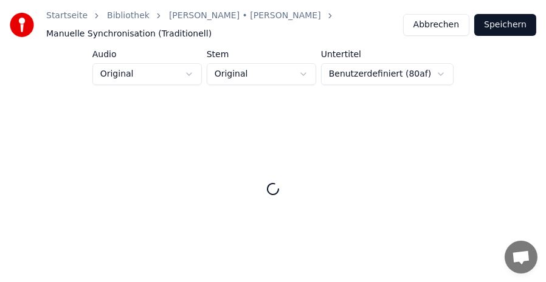
click at [307, 72] on html "Startseite Bibliothek Alev Alev • Hande Yener Manuelle Synchronisation (Traditi…" at bounding box center [273, 146] width 546 height 293
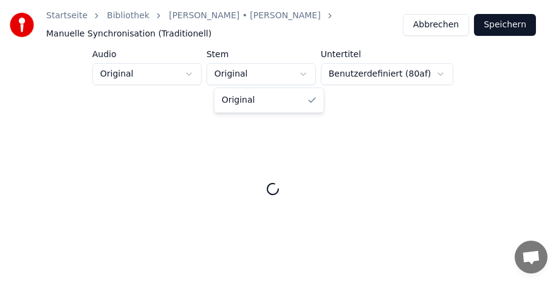
click at [307, 72] on html "Startseite Bibliothek Alev Alev • Hande Yener Manuelle Synchronisation (Traditi…" at bounding box center [278, 146] width 556 height 293
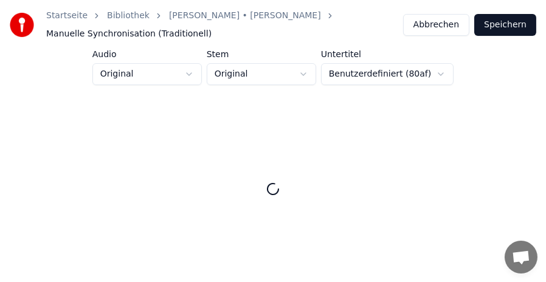
click at [187, 72] on html "Startseite Bibliothek Alev Alev • Hande Yener Manuelle Synchronisation (Traditi…" at bounding box center [273, 146] width 546 height 293
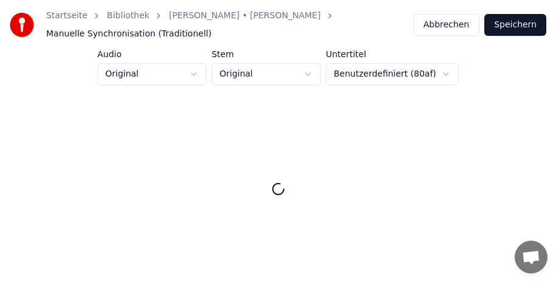
click at [187, 72] on html "Startseite Bibliothek Alev Alev • Hande Yener Manuelle Synchronisation (Traditi…" at bounding box center [278, 146] width 556 height 293
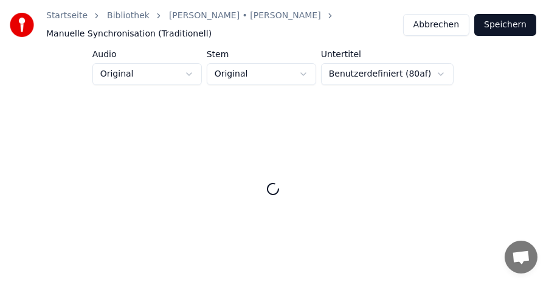
click at [445, 24] on button "Abbrechen" at bounding box center [436, 25] width 66 height 22
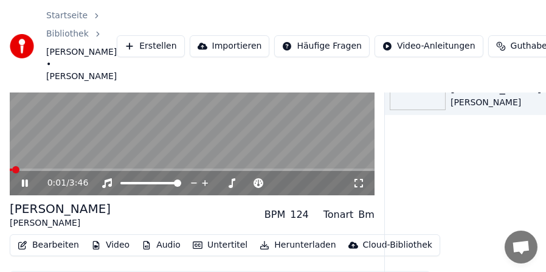
scroll to position [41, 0]
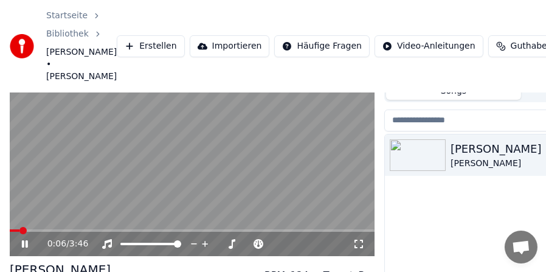
click at [44, 216] on video at bounding box center [192, 153] width 365 height 205
click at [43, 229] on span at bounding box center [192, 230] width 365 height 2
click at [62, 229] on span at bounding box center [192, 230] width 365 height 2
click at [204, 179] on video at bounding box center [192, 153] width 365 height 205
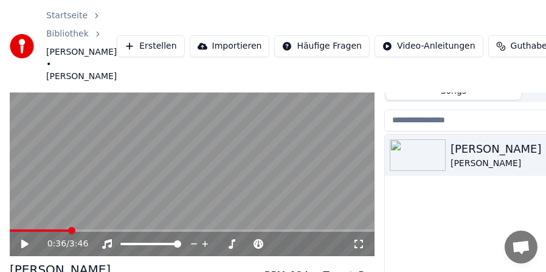
click at [20, 239] on icon at bounding box center [33, 244] width 28 height 10
click at [94, 229] on span at bounding box center [192, 230] width 365 height 2
click at [55, 162] on video at bounding box center [192, 153] width 365 height 205
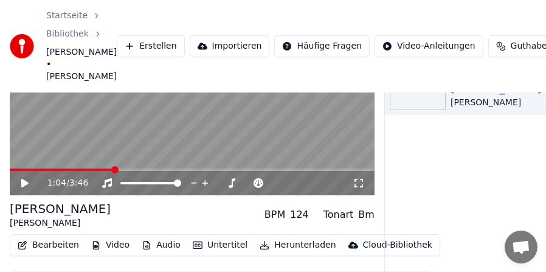
click at [53, 236] on button "Bearbeiten" at bounding box center [48, 244] width 71 height 17
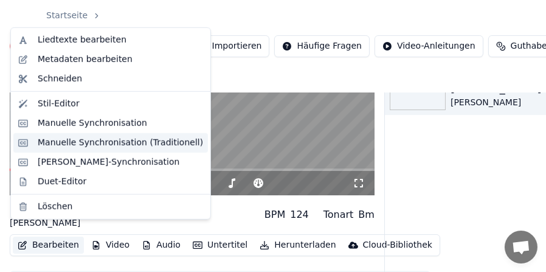
click at [96, 143] on div "Manuelle Synchronisation (Traditionell)" at bounding box center [120, 143] width 165 height 12
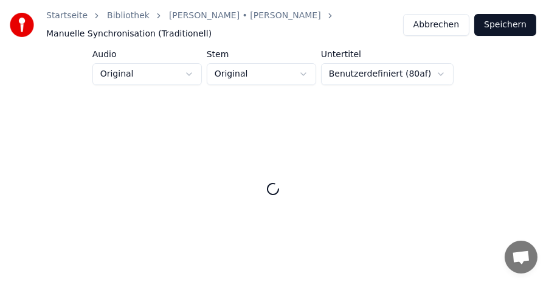
click at [435, 29] on button "Abbrechen" at bounding box center [436, 25] width 66 height 22
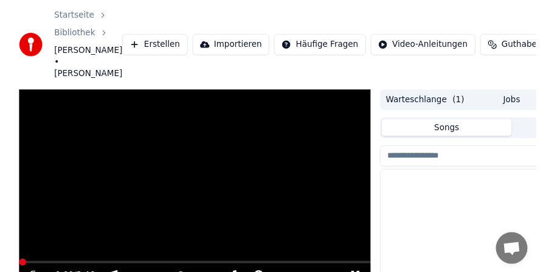
scroll to position [102, 0]
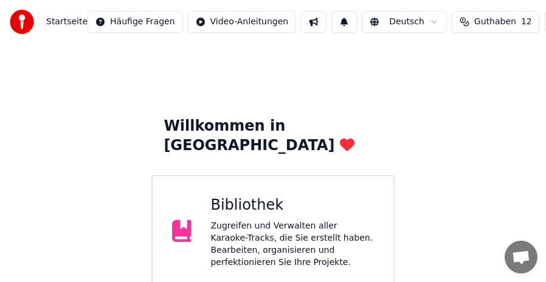
click at [295, 220] on div "Zugreifen und Verwalten aller Karaoke-Tracks, die Sie erstellt haben. Bearbeite…" at bounding box center [292, 244] width 163 height 49
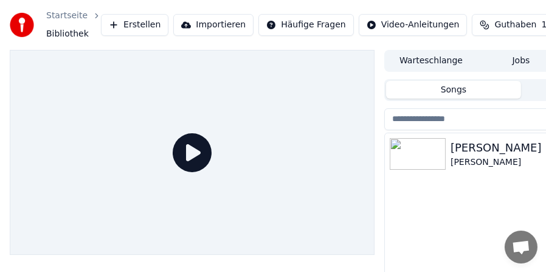
click at [488, 152] on div "[PERSON_NAME]" at bounding box center [545, 147] width 190 height 17
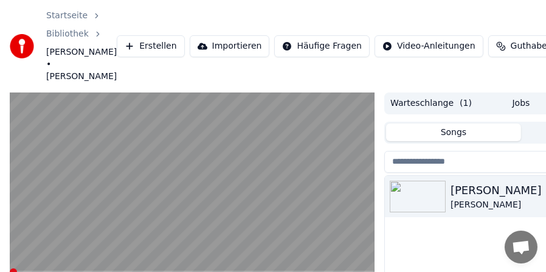
scroll to position [61, 0]
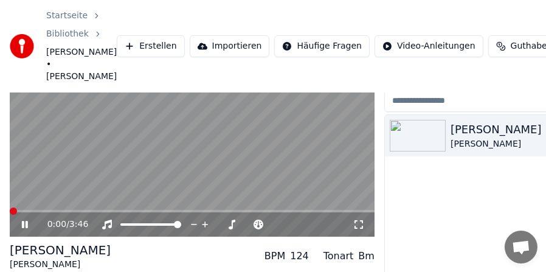
click at [97, 147] on video at bounding box center [192, 134] width 365 height 205
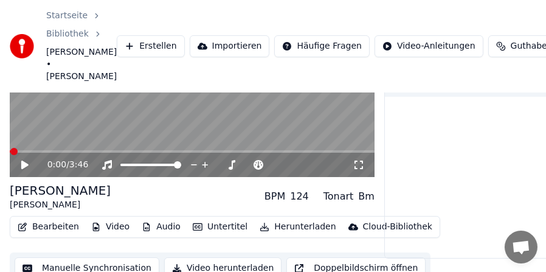
click at [60, 218] on button "Bearbeiten" at bounding box center [48, 226] width 71 height 17
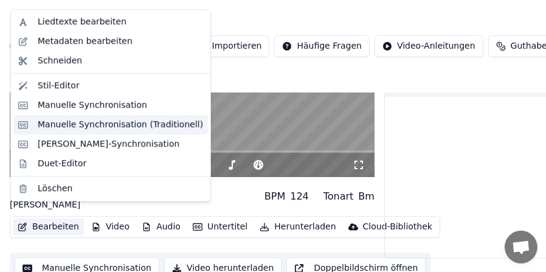
click at [104, 122] on div "Manuelle Synchronisation (Traditionell)" at bounding box center [120, 124] width 165 height 12
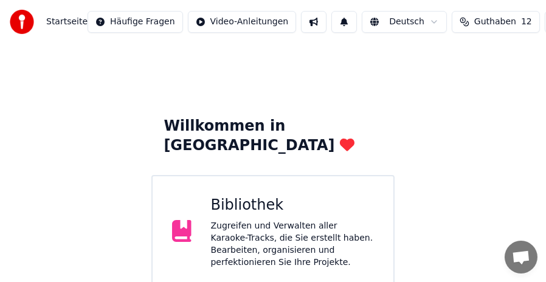
click at [286, 220] on div "Zugreifen und Verwalten aller Karaoke-Tracks, die Sie erstellt haben. Bearbeite…" at bounding box center [292, 244] width 163 height 49
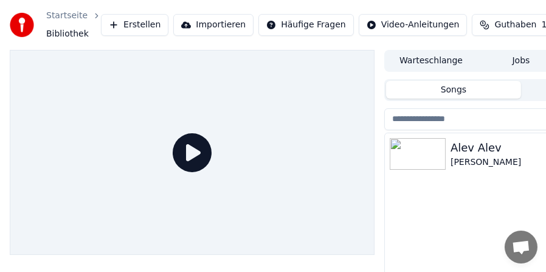
click at [499, 149] on div "Alev Alev" at bounding box center [545, 147] width 190 height 17
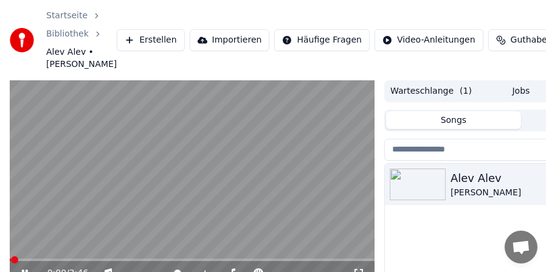
scroll to position [61, 0]
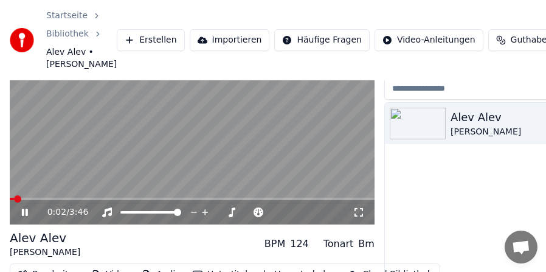
click at [21, 213] on icon at bounding box center [33, 212] width 28 height 10
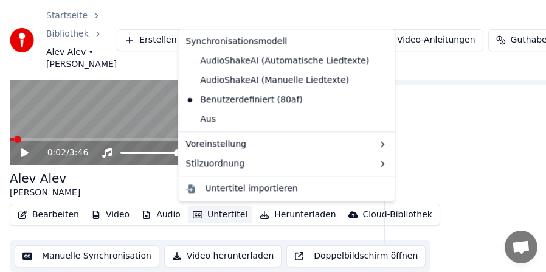
click at [204, 211] on button "Untertitel" at bounding box center [220, 214] width 64 height 17
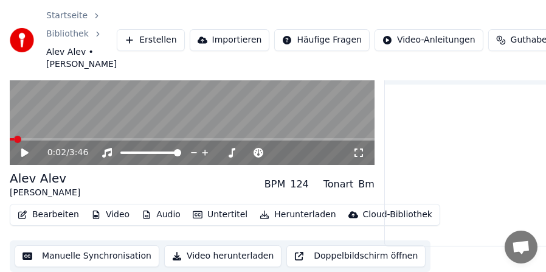
click at [73, 92] on video at bounding box center [192, 62] width 365 height 205
click at [76, 138] on span at bounding box center [192, 139] width 365 height 2
click at [111, 140] on div "0:42 / 3:46" at bounding box center [192, 152] width 365 height 24
click at [112, 138] on span at bounding box center [192, 139] width 365 height 2
click at [28, 153] on icon at bounding box center [33, 153] width 28 height 10
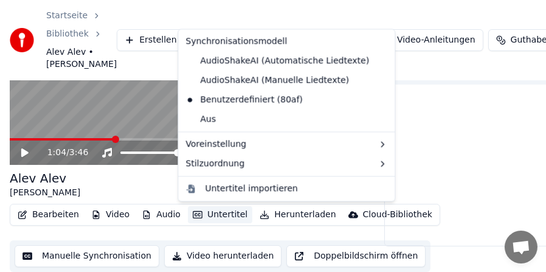
click at [211, 217] on button "Untertitel" at bounding box center [220, 214] width 64 height 17
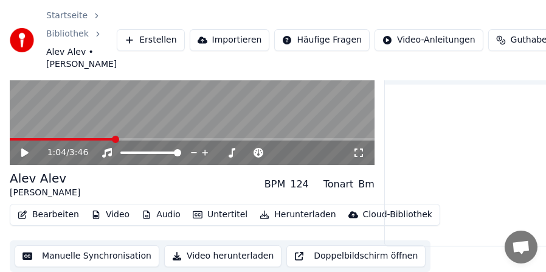
click at [47, 214] on button "Bearbeiten" at bounding box center [48, 214] width 71 height 17
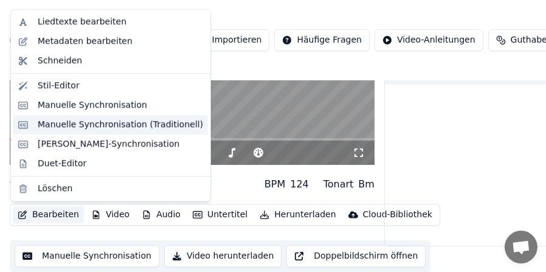
click at [122, 123] on div "Manuelle Synchronisation (Traditionell)" at bounding box center [120, 124] width 165 height 12
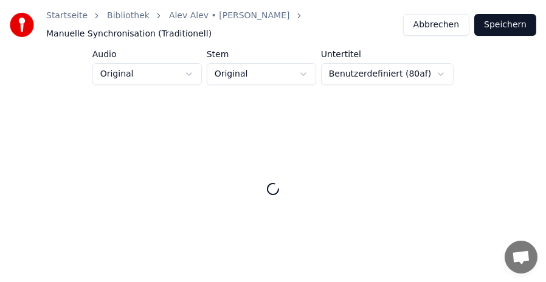
click at [447, 19] on button "Abbrechen" at bounding box center [436, 25] width 66 height 22
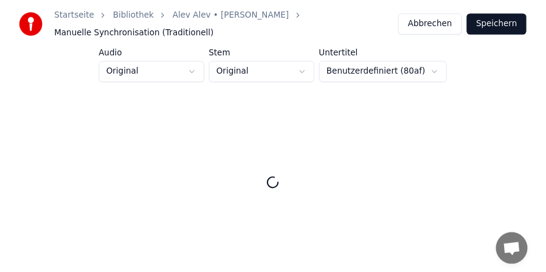
scroll to position [102, 0]
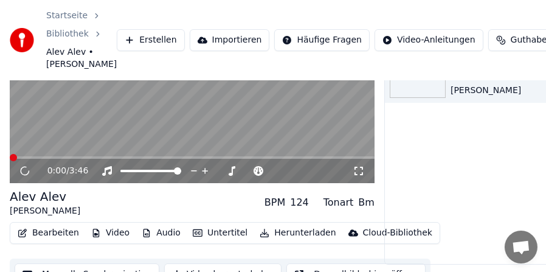
click at [45, 233] on button "Bearbeiten" at bounding box center [48, 232] width 71 height 17
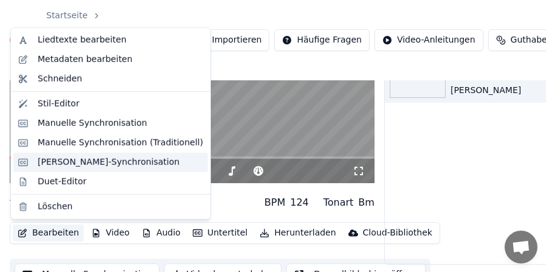
click at [107, 162] on div "[PERSON_NAME]-Synchronisation" at bounding box center [109, 162] width 142 height 12
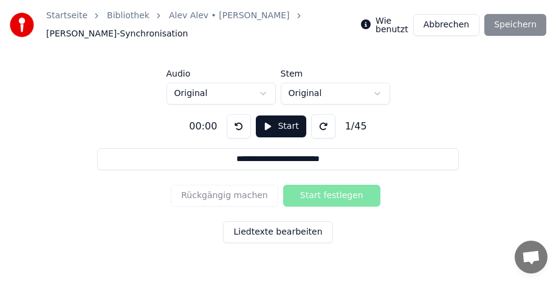
click at [321, 127] on button at bounding box center [323, 126] width 24 height 24
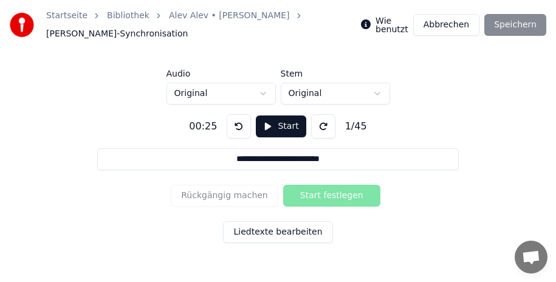
click at [321, 127] on button at bounding box center [323, 126] width 24 height 24
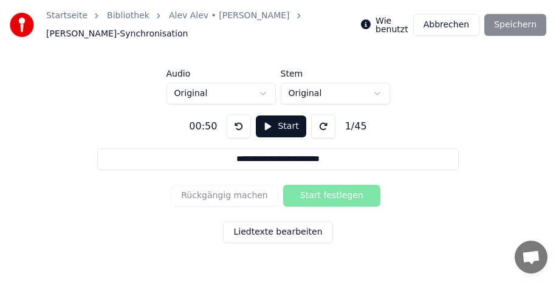
click at [259, 229] on button "Liedtexte bearbeiten" at bounding box center [277, 232] width 109 height 22
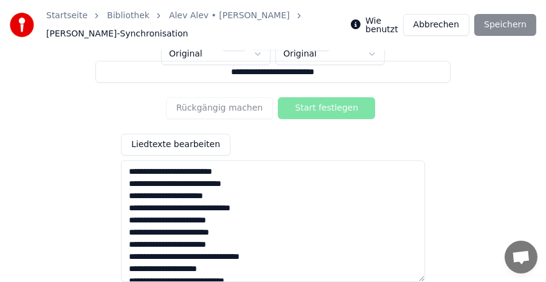
click at [440, 21] on button "Abbrechen" at bounding box center [436, 25] width 66 height 22
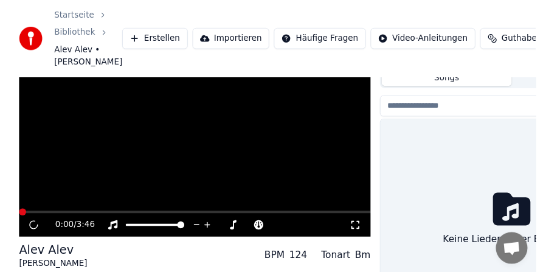
scroll to position [102, 0]
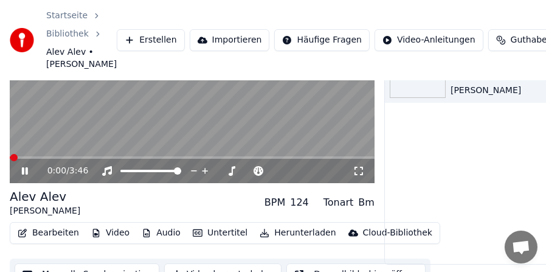
click at [53, 238] on button "Bearbeiten" at bounding box center [48, 232] width 71 height 17
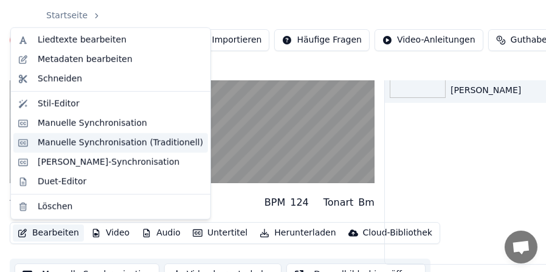
click at [73, 140] on div "Manuelle Synchronisation (Traditionell)" at bounding box center [120, 143] width 165 height 12
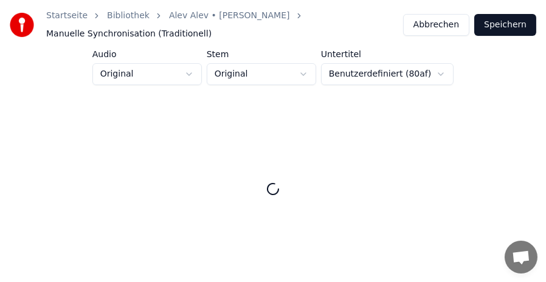
click at [19, 26] on img at bounding box center [22, 25] width 24 height 24
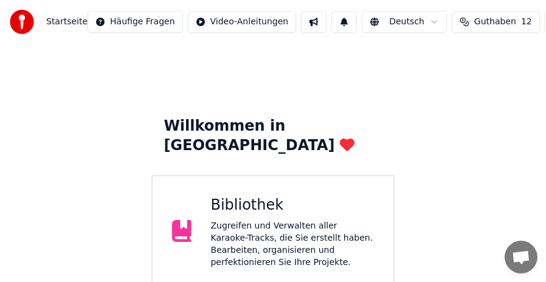
click at [258, 220] on div "Zugreifen und Verwalten aller Karaoke-Tracks, die Sie erstellt haben. Bearbeite…" at bounding box center [292, 244] width 163 height 49
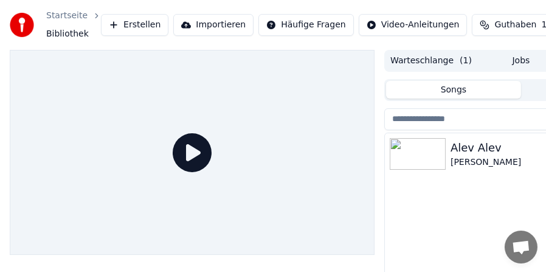
click at [504, 157] on div "[PERSON_NAME]" at bounding box center [545, 162] width 190 height 12
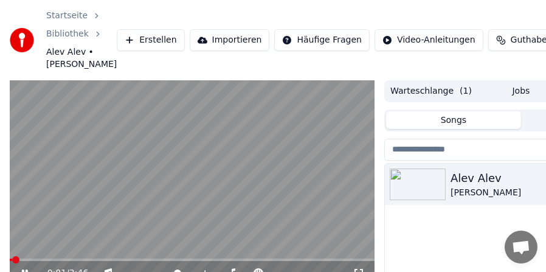
scroll to position [61, 0]
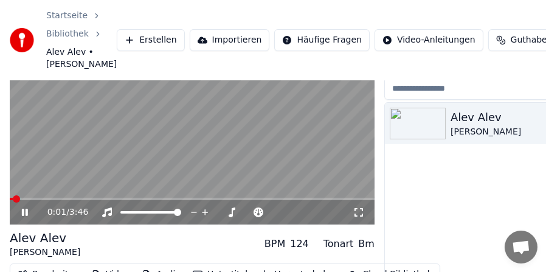
click at [91, 135] on video at bounding box center [192, 121] width 365 height 205
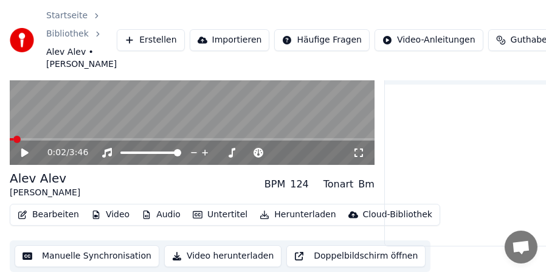
click at [87, 255] on button "Manuelle Synchronisation" at bounding box center [87, 256] width 145 height 22
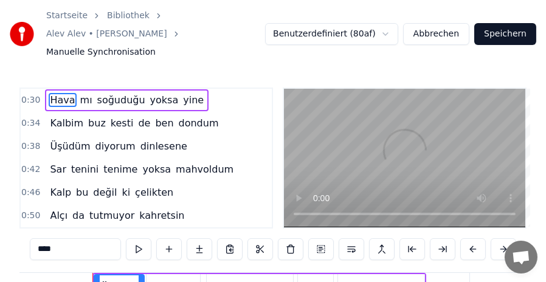
scroll to position [0, 2730]
click at [79, 93] on span "mı" at bounding box center [86, 100] width 15 height 14
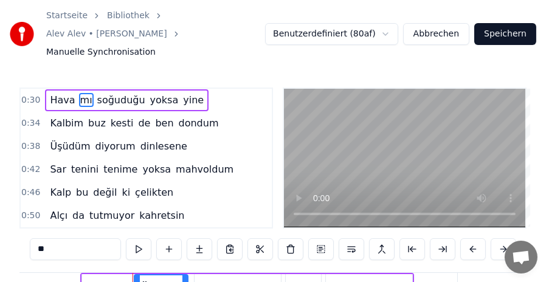
click at [111, 93] on span "soğuduğu" at bounding box center [121, 100] width 50 height 14
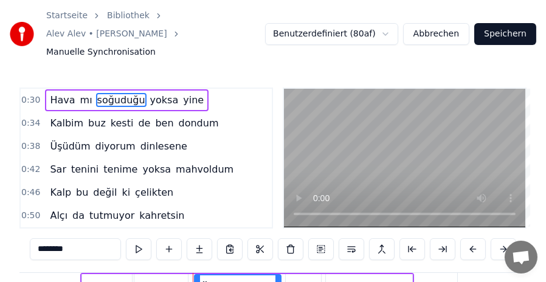
click at [149, 93] on span "yoksa" at bounding box center [164, 100] width 31 height 14
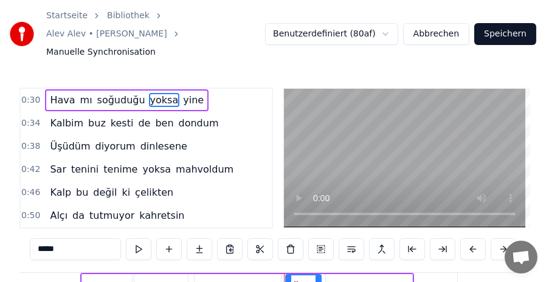
click at [182, 93] on span "yine" at bounding box center [193, 100] width 23 height 14
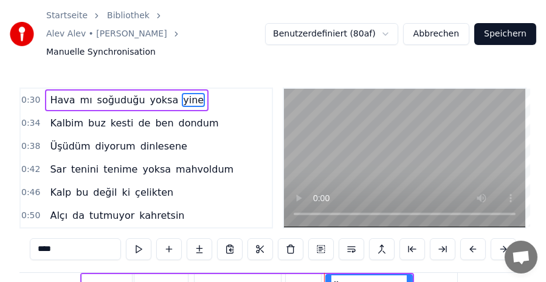
click at [54, 116] on span "Kalbim" at bounding box center [67, 123] width 36 height 14
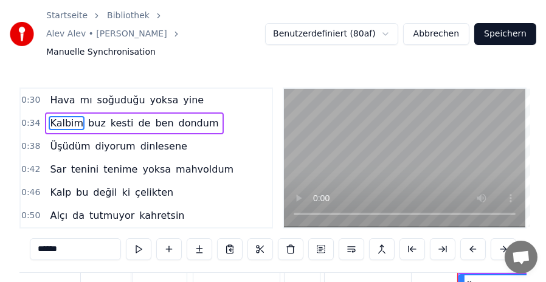
click at [93, 116] on span "buz" at bounding box center [97, 123] width 20 height 14
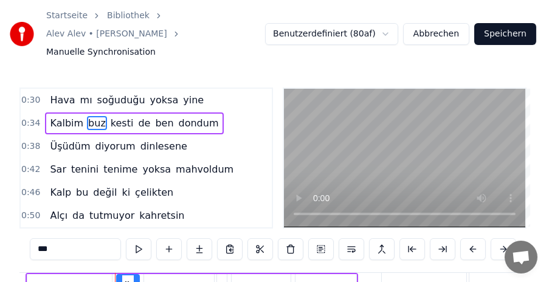
scroll to position [0, 3196]
click at [115, 116] on span "kesti" at bounding box center [122, 123] width 26 height 14
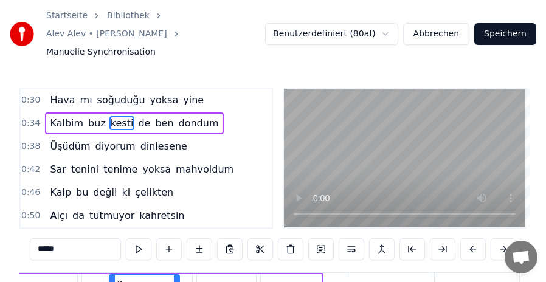
click at [137, 116] on span "de" at bounding box center [144, 123] width 15 height 14
click at [154, 116] on span "ben" at bounding box center [164, 123] width 21 height 14
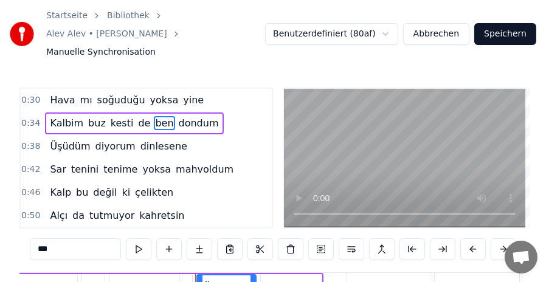
click at [177, 116] on span "dondum" at bounding box center [198, 123] width 43 height 14
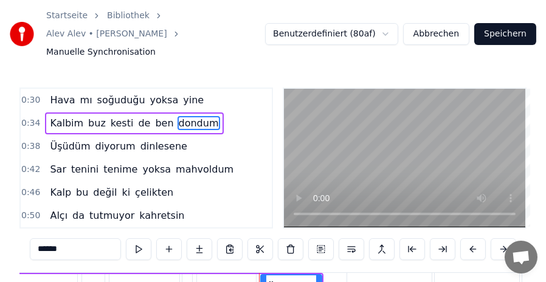
click at [52, 139] on span "Üşüdüm" at bounding box center [70, 146] width 43 height 14
type input "******"
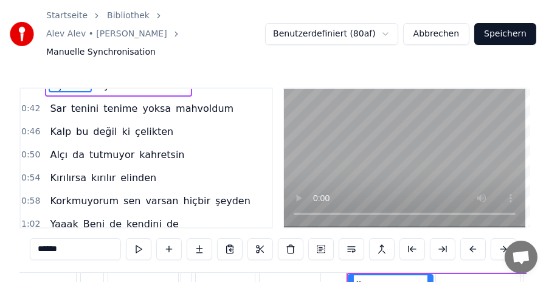
scroll to position [122, 0]
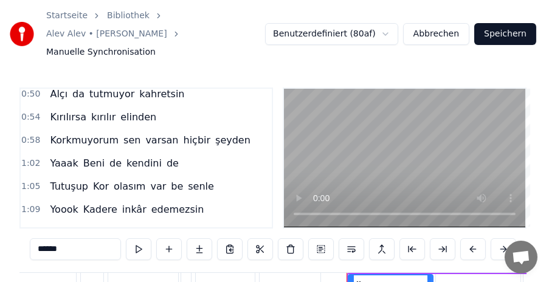
click at [60, 129] on div "Korkmuyorum sen varsan hiçbir şeyden" at bounding box center [150, 140] width 210 height 22
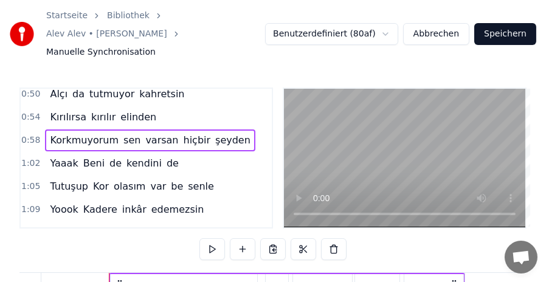
scroll to position [0, 5243]
click at [62, 133] on span "Korkmuyorum" at bounding box center [84, 140] width 71 height 14
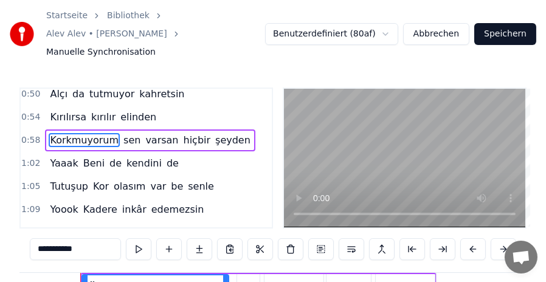
scroll to position [102, 0]
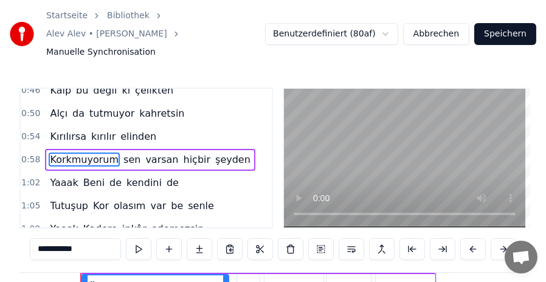
click at [122, 152] on span "sen" at bounding box center [131, 159] width 19 height 14
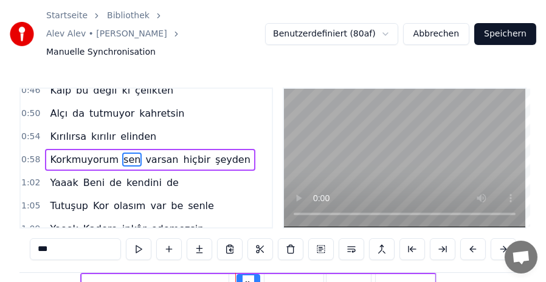
click at [144, 152] on span "varsan" at bounding box center [161, 159] width 35 height 14
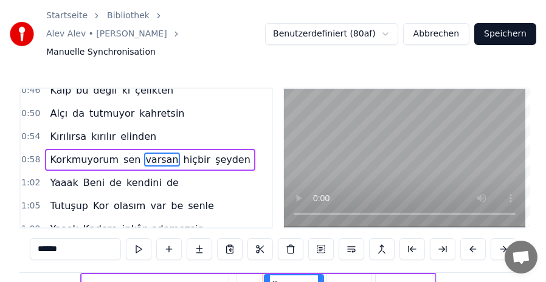
click at [182, 152] on span "hiçbir" at bounding box center [197, 159] width 30 height 14
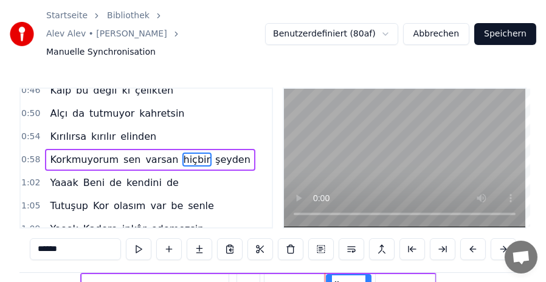
click at [214, 152] on span "şeyden" at bounding box center [233, 159] width 38 height 14
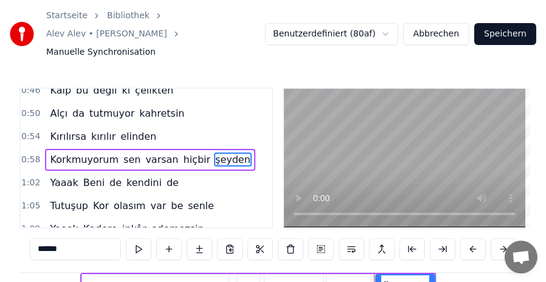
click at [55, 176] on span "Yaaak" at bounding box center [64, 183] width 30 height 14
type input "*****"
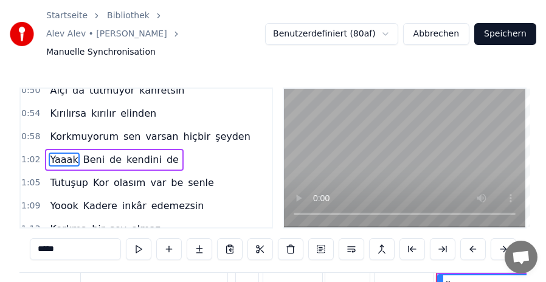
scroll to position [247, 0]
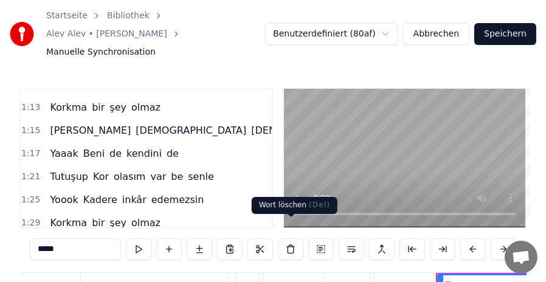
click at [292, 238] on button at bounding box center [291, 249] width 26 height 22
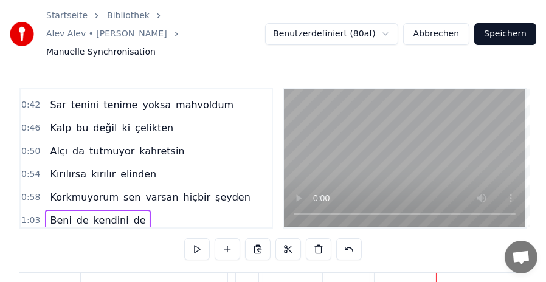
scroll to position [125, 0]
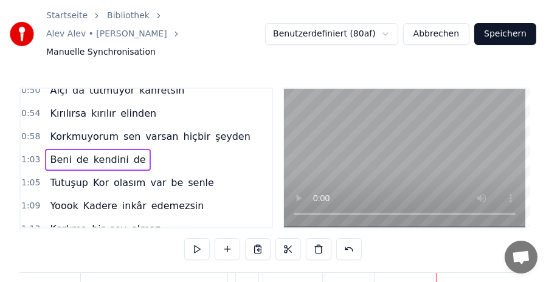
click at [132, 152] on span "de" at bounding box center [139, 159] width 15 height 14
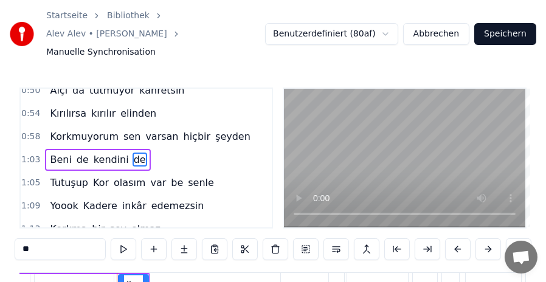
scroll to position [0, 5894]
click at [64, 176] on span "Tutuşup" at bounding box center [69, 183] width 41 height 14
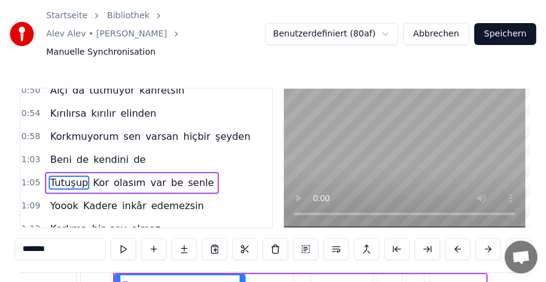
scroll to position [148, 0]
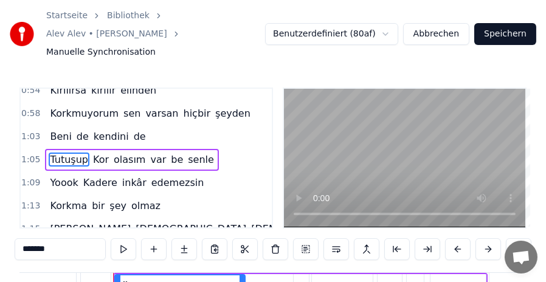
click at [58, 176] on span "Yoook" at bounding box center [64, 183] width 30 height 14
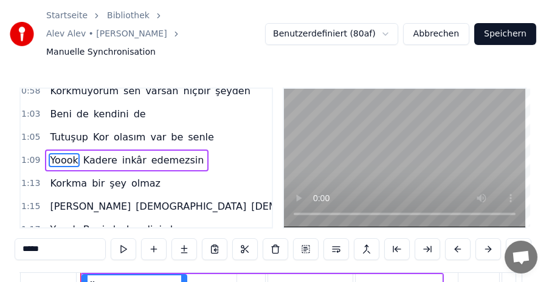
scroll to position [110, 0]
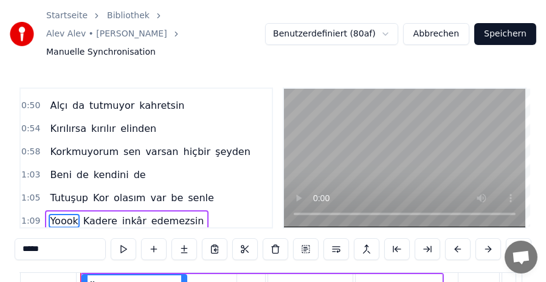
click at [49, 168] on span "Beni" at bounding box center [61, 175] width 24 height 14
type input "****"
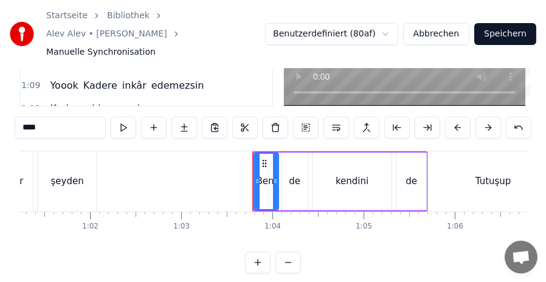
scroll to position [0, 5653]
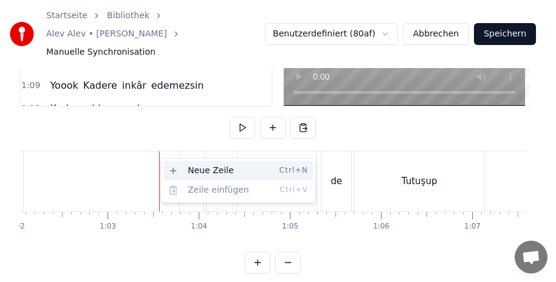
click at [174, 168] on div "Neue Zeile Ctrl+N" at bounding box center [237, 170] width 149 height 19
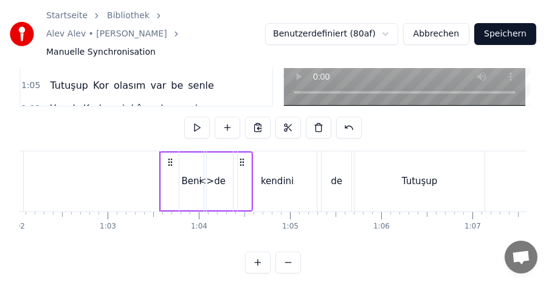
click at [167, 155] on div "<>" at bounding box center [206, 181] width 90 height 58
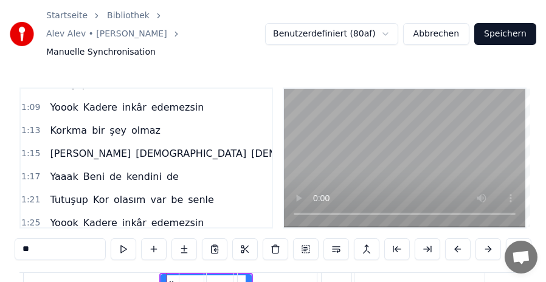
scroll to position [186, 0]
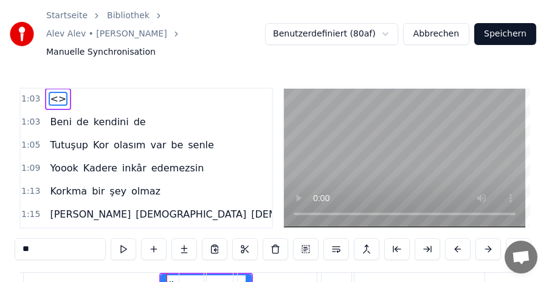
click at [42, 238] on input "**" at bounding box center [60, 249] width 91 height 22
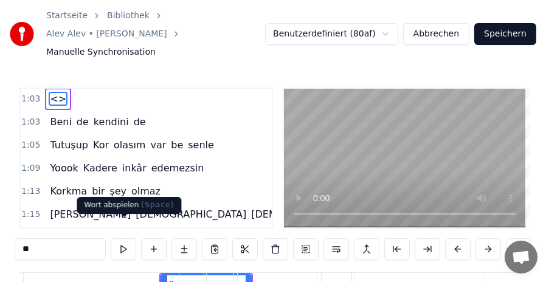
click at [119, 238] on button at bounding box center [124, 249] width 26 height 22
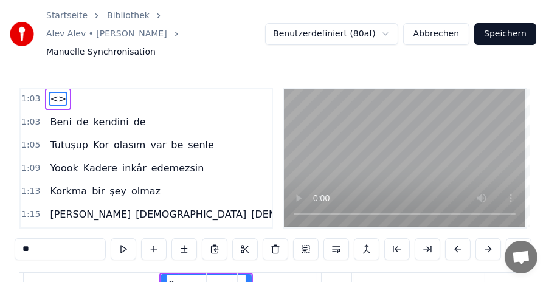
click at [64, 238] on input "**" at bounding box center [60, 249] width 91 height 22
type input "*"
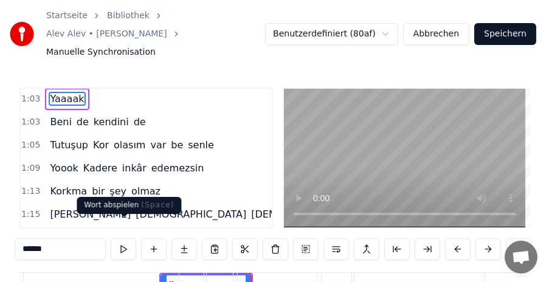
type input "******"
click at [122, 238] on button at bounding box center [124, 249] width 26 height 22
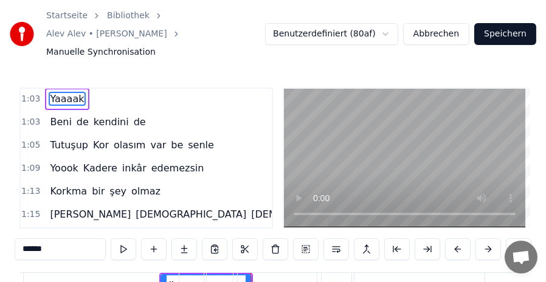
click at [122, 238] on button at bounding box center [124, 249] width 26 height 22
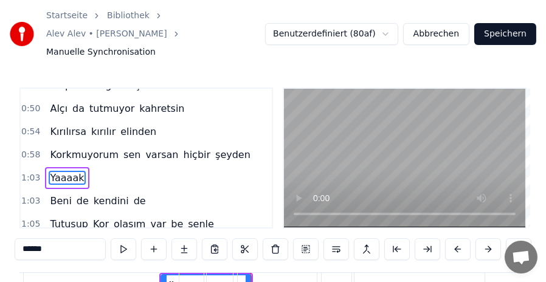
scroll to position [103, 0]
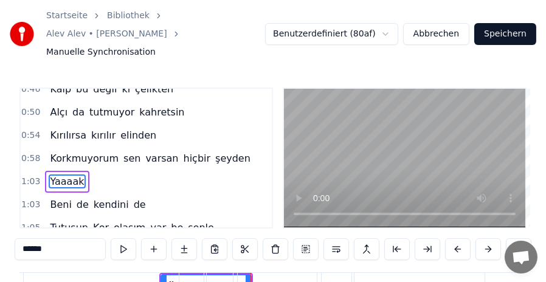
click at [28, 152] on span "0:58" at bounding box center [30, 158] width 19 height 12
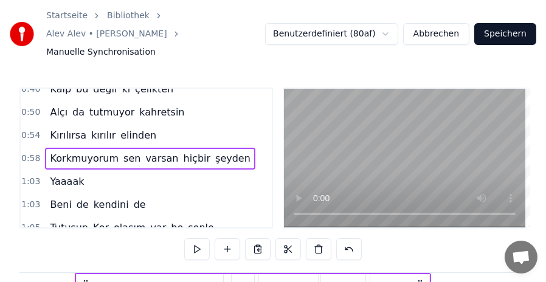
scroll to position [0, 5243]
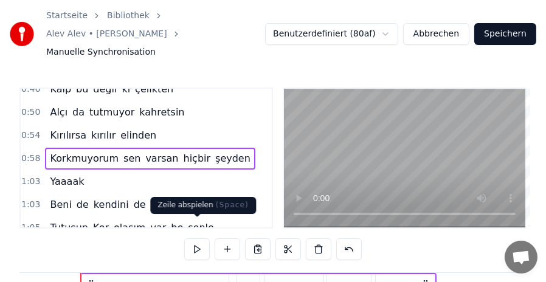
click at [196, 238] on button at bounding box center [197, 249] width 26 height 22
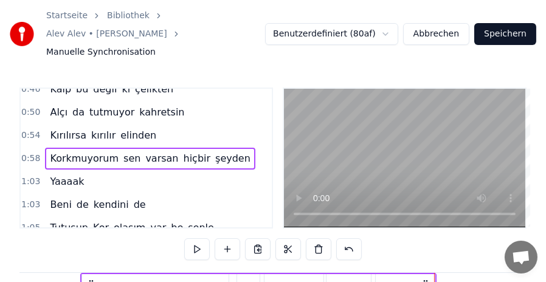
click at [25, 176] on span "1:03" at bounding box center [30, 182] width 19 height 12
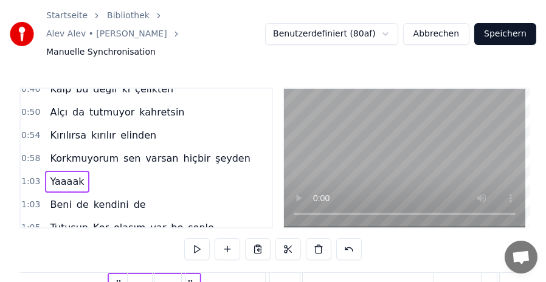
scroll to position [0, 5732]
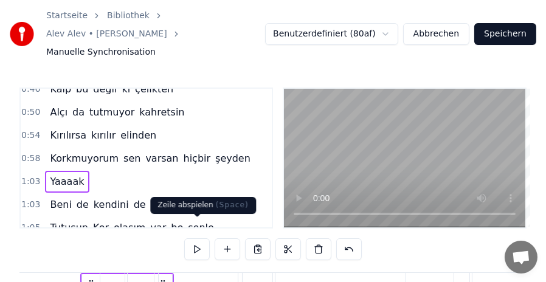
click at [191, 238] on button at bounding box center [197, 249] width 26 height 22
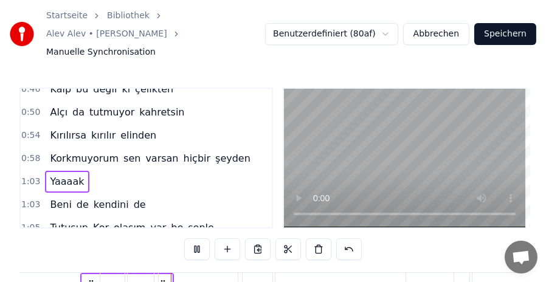
click at [191, 238] on button at bounding box center [197, 249] width 26 height 22
click at [28, 199] on span "1:03" at bounding box center [30, 205] width 19 height 12
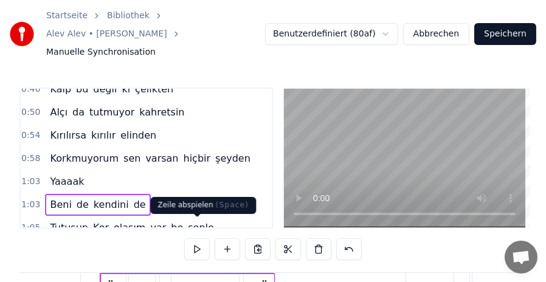
click at [198, 238] on button at bounding box center [197, 249] width 26 height 22
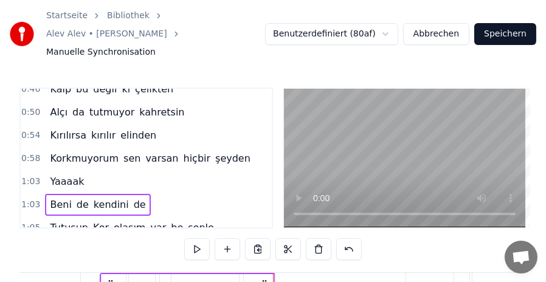
click at [30, 176] on span "1:03" at bounding box center [30, 182] width 19 height 12
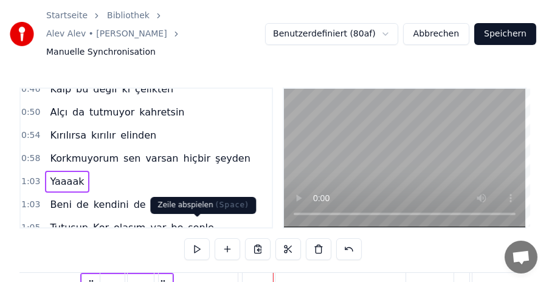
click at [199, 238] on button at bounding box center [197, 249] width 26 height 22
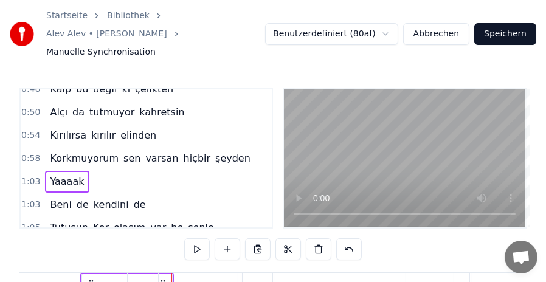
click at [199, 238] on button at bounding box center [197, 249] width 26 height 22
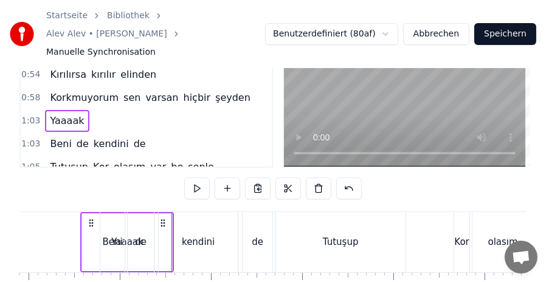
scroll to position [122, 0]
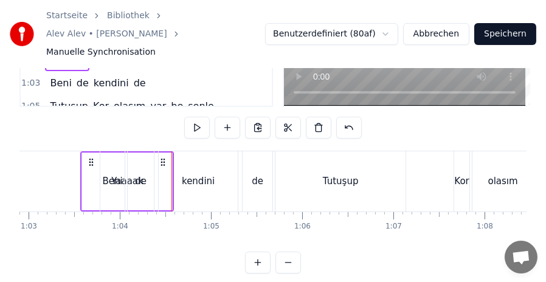
click at [257, 253] on button at bounding box center [258, 263] width 26 height 22
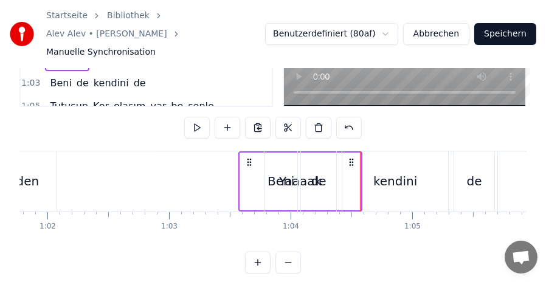
scroll to position [0, 7489]
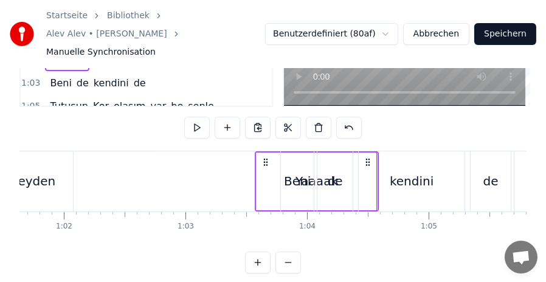
click at [257, 258] on button at bounding box center [258, 263] width 26 height 22
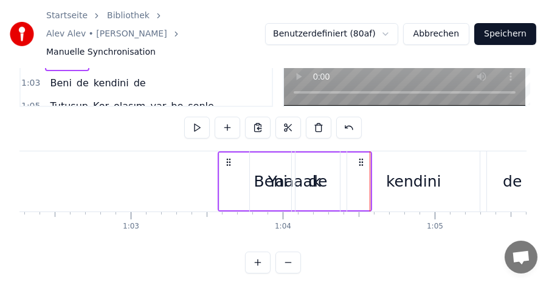
scroll to position [0, 9478]
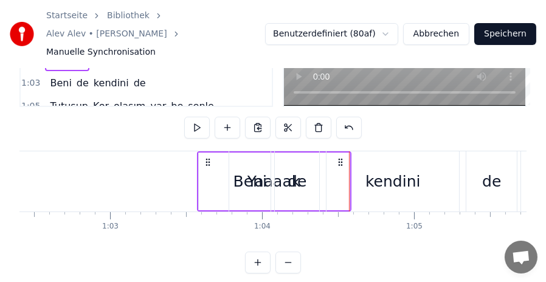
click at [259, 256] on button at bounding box center [258, 263] width 26 height 22
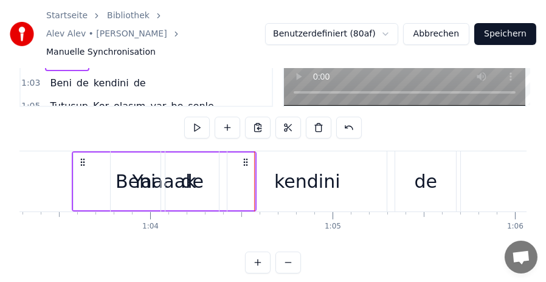
scroll to position [0, 11423]
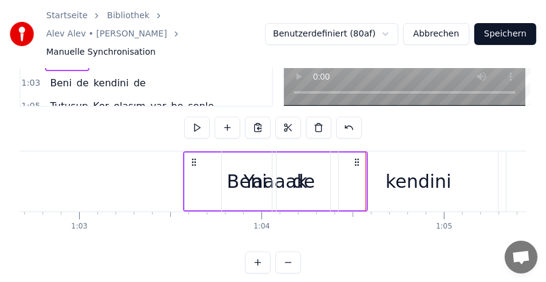
click at [245, 168] on div "Beni" at bounding box center [247, 181] width 40 height 27
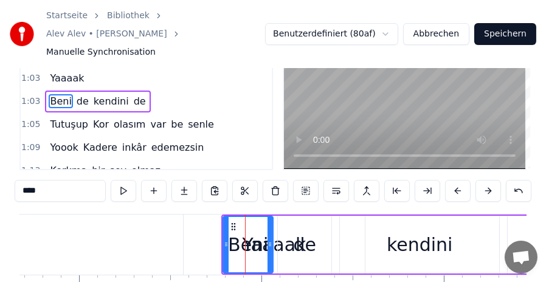
scroll to position [61, 0]
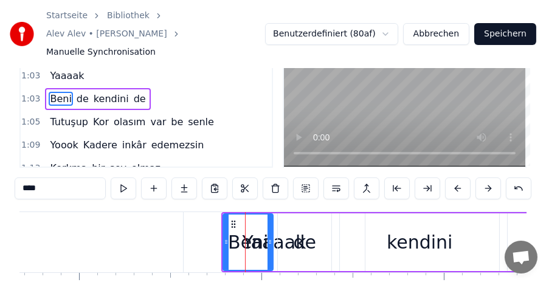
click at [257, 228] on div "Beni" at bounding box center [248, 241] width 40 height 27
click at [204, 225] on div "Yaaaak" at bounding box center [273, 242] width 181 height 60
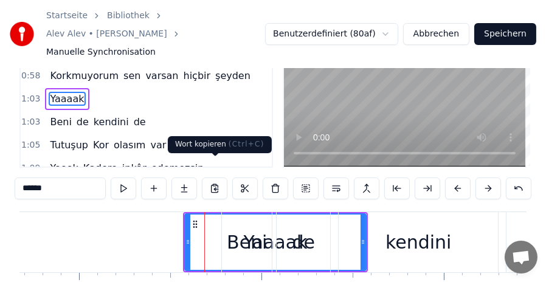
scroll to position [122, 0]
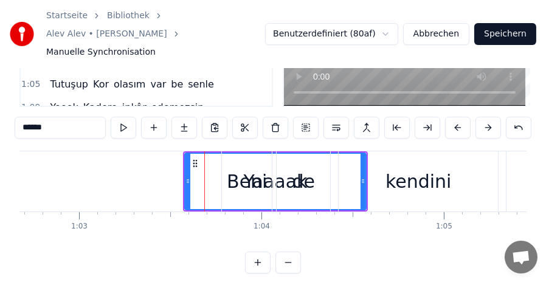
click at [254, 168] on div "Beni" at bounding box center [247, 181] width 40 height 27
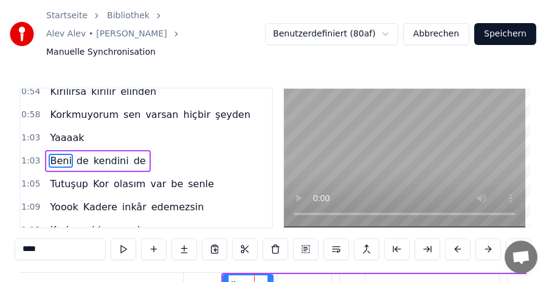
scroll to position [148, 0]
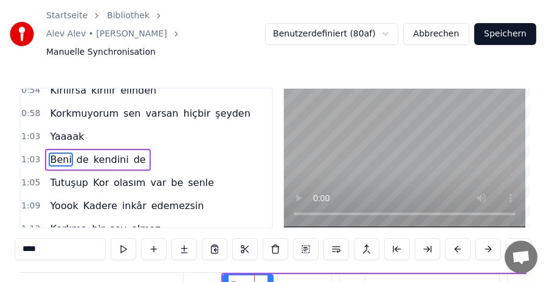
type input "**"
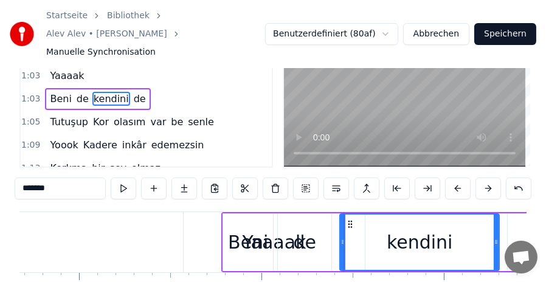
scroll to position [122, 0]
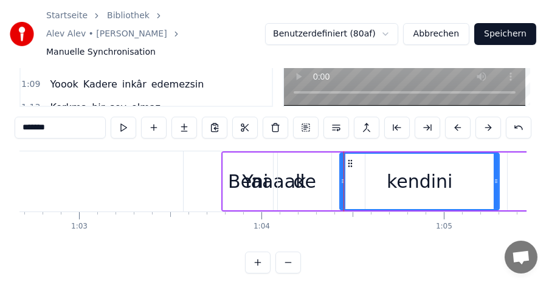
click at [250, 258] on button at bounding box center [258, 263] width 26 height 22
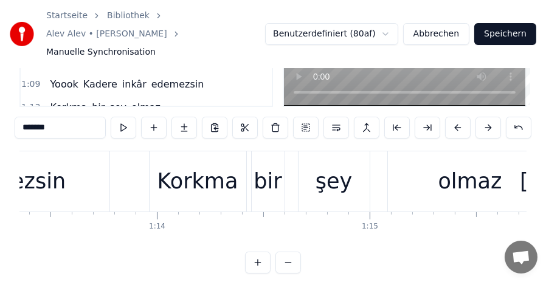
scroll to position [0, 16032]
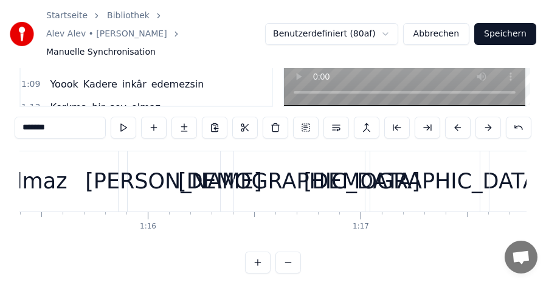
click at [264, 255] on button at bounding box center [258, 263] width 26 height 22
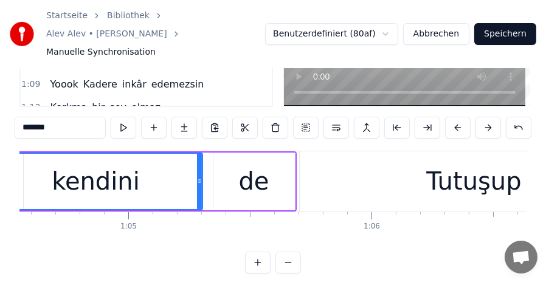
scroll to position [0, 15601]
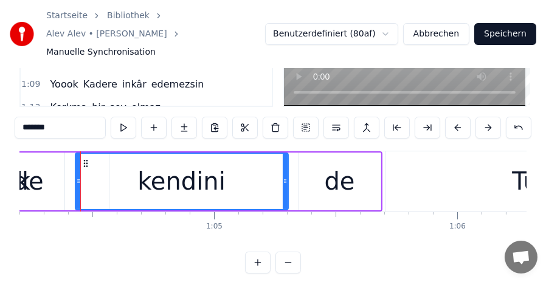
click at [264, 255] on button at bounding box center [258, 263] width 26 height 22
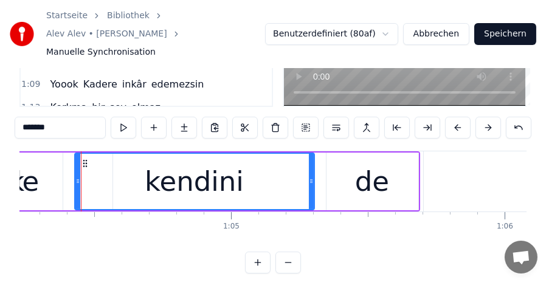
click at [264, 255] on button at bounding box center [258, 263] width 26 height 22
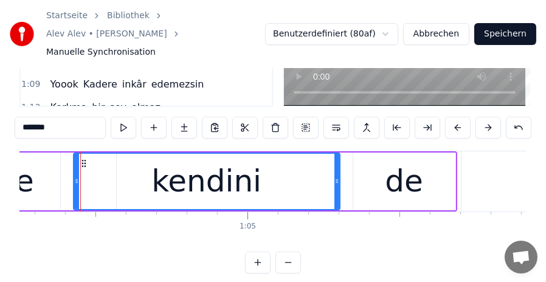
click at [264, 255] on button at bounding box center [258, 263] width 26 height 22
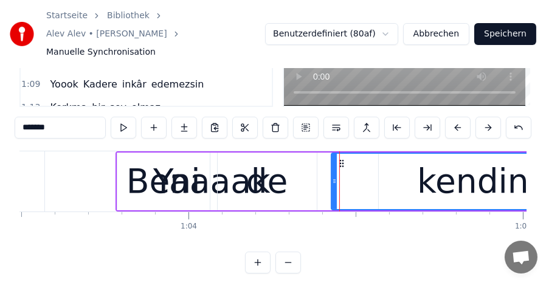
scroll to position [0, 21207]
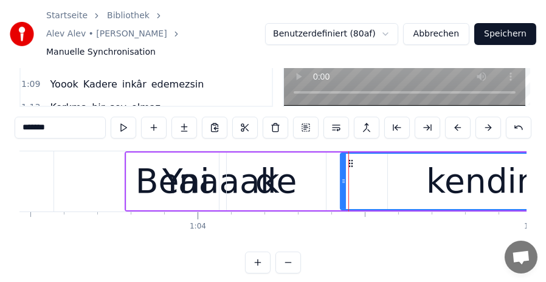
click at [196, 168] on div "Beni" at bounding box center [172, 181] width 74 height 50
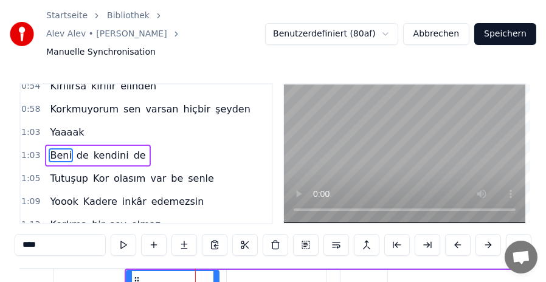
scroll to position [0, 0]
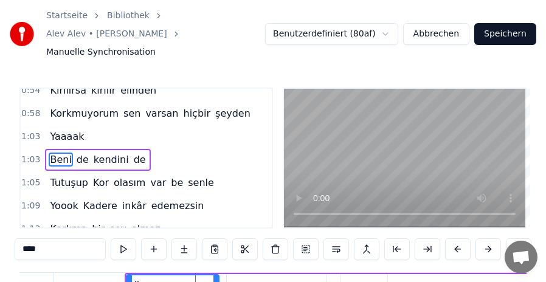
click at [63, 129] on span "Yaaaak" at bounding box center [67, 136] width 36 height 14
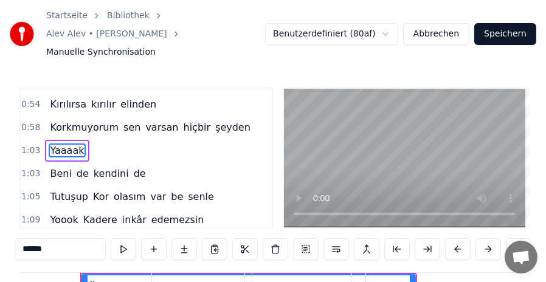
scroll to position [61, 0]
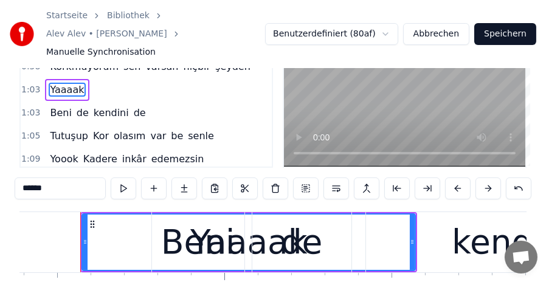
drag, startPoint x: 413, startPoint y: 225, endPoint x: 399, endPoint y: 226, distance: 14.0
click at [399, 226] on div "kendini" at bounding box center [512, 242] width 293 height 60
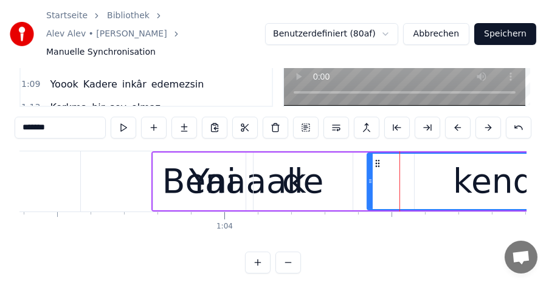
scroll to position [87, 0]
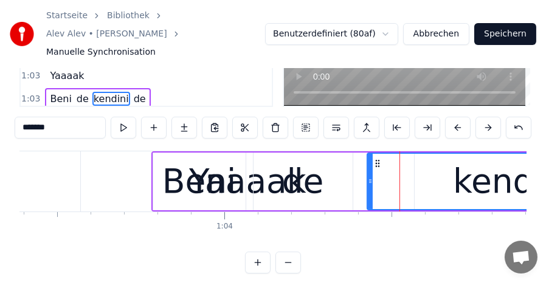
click at [66, 69] on span "Yaaaak" at bounding box center [67, 76] width 36 height 14
type input "******"
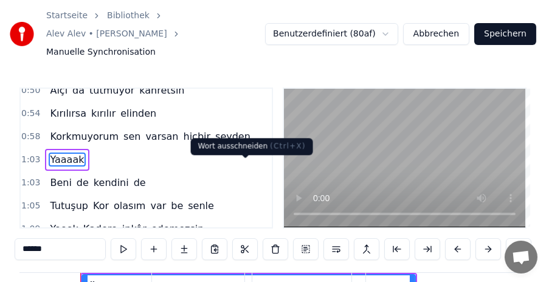
scroll to position [61, 0]
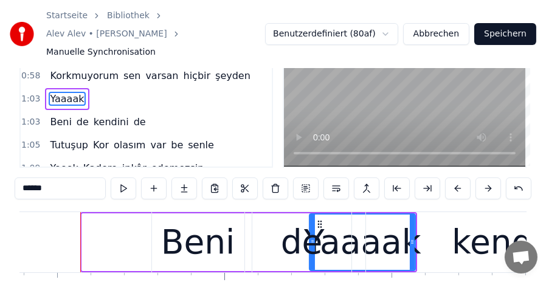
drag, startPoint x: 85, startPoint y: 225, endPoint x: 312, endPoint y: 228, distance: 227.2
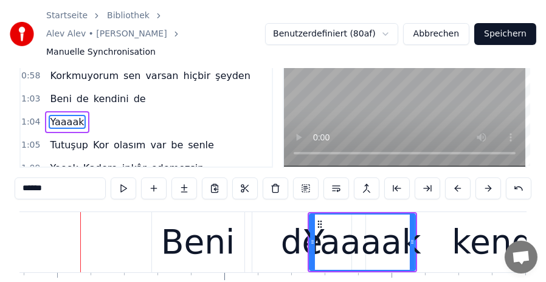
drag, startPoint x: 331, startPoint y: 225, endPoint x: 278, endPoint y: 221, distance: 53.6
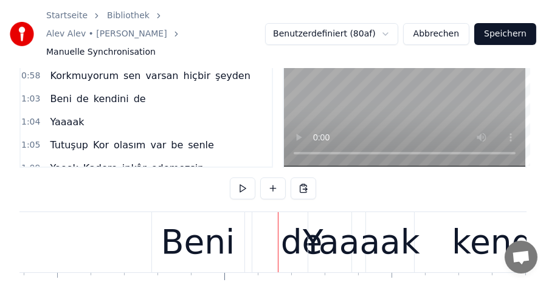
drag, startPoint x: 355, startPoint y: 230, endPoint x: 341, endPoint y: 226, distance: 14.4
click at [341, 226] on div "Yaaaak" at bounding box center [361, 242] width 117 height 50
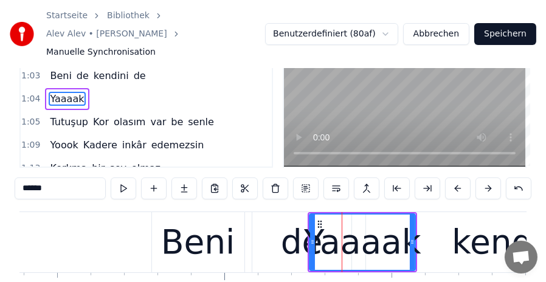
scroll to position [122, 0]
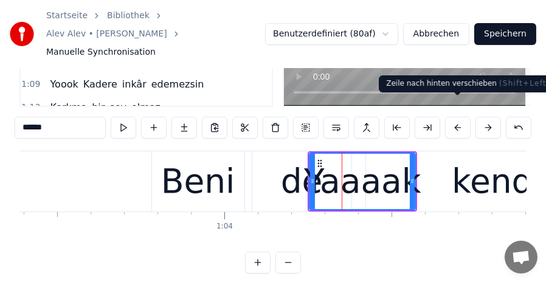
click at [456, 117] on button at bounding box center [458, 128] width 26 height 22
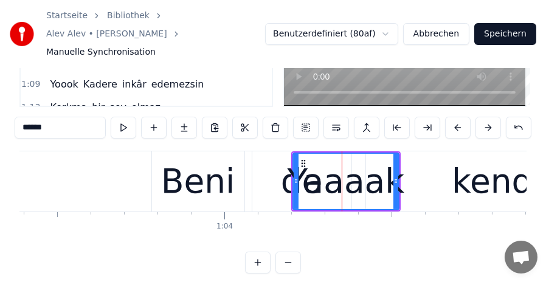
click at [456, 117] on button at bounding box center [458, 128] width 26 height 22
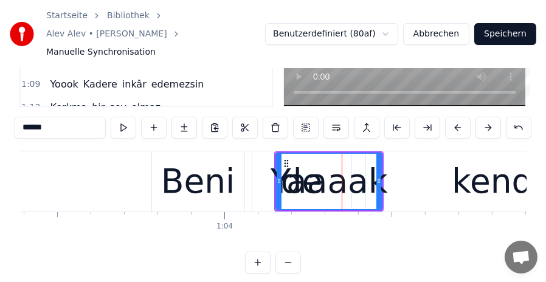
click at [456, 117] on button at bounding box center [458, 128] width 26 height 22
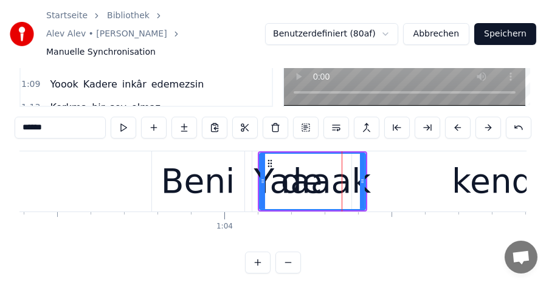
click at [456, 117] on button at bounding box center [458, 128] width 26 height 22
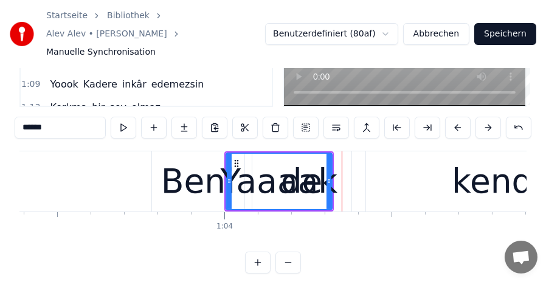
click at [456, 117] on button at bounding box center [458, 128] width 26 height 22
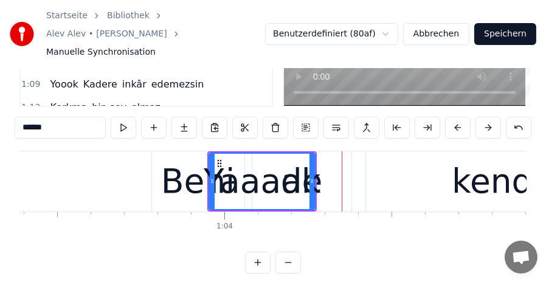
click at [456, 117] on button at bounding box center [458, 128] width 26 height 22
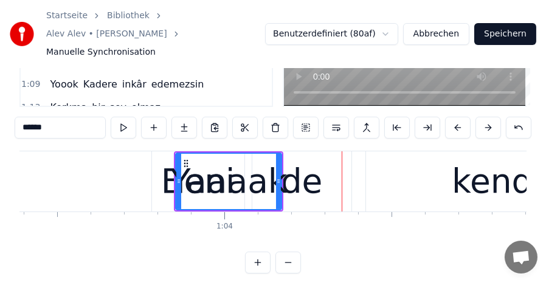
click at [456, 117] on button at bounding box center [458, 128] width 26 height 22
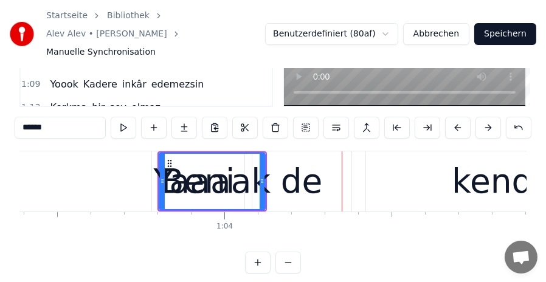
click at [456, 117] on button at bounding box center [458, 128] width 26 height 22
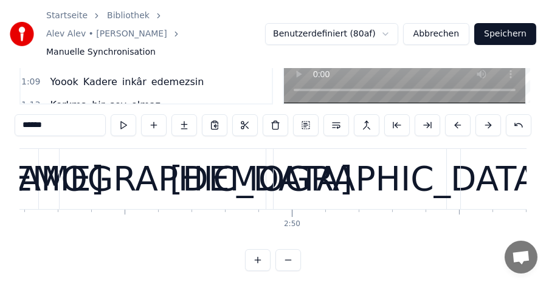
scroll to position [87, 0]
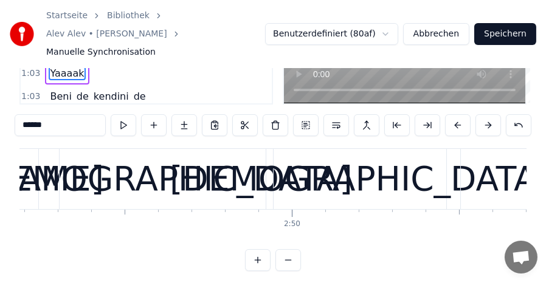
click at [53, 66] on span "Yaaaak" at bounding box center [67, 73] width 36 height 14
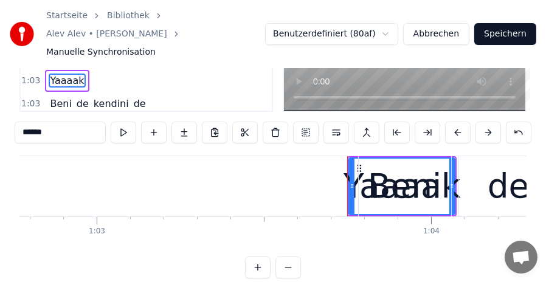
scroll to position [0, 20973]
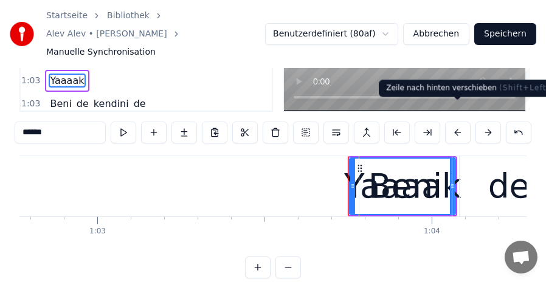
click at [459, 122] on button at bounding box center [458, 133] width 26 height 22
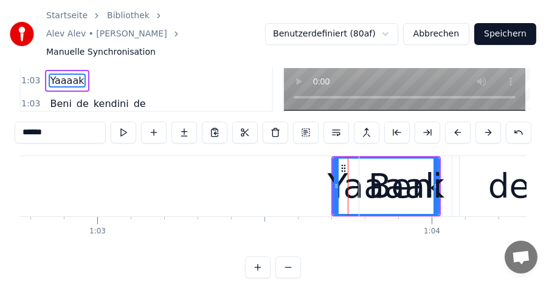
click at [459, 122] on button at bounding box center [458, 133] width 26 height 22
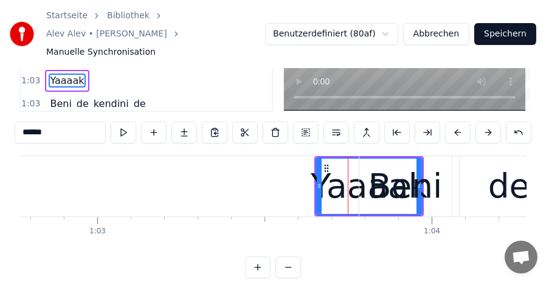
click at [459, 122] on button at bounding box center [458, 133] width 26 height 22
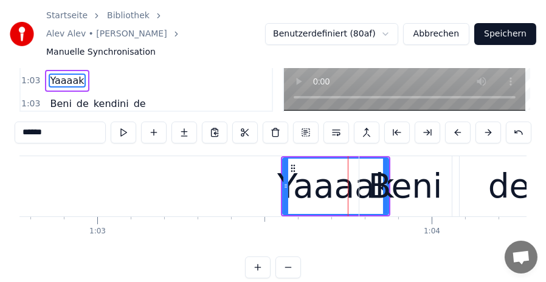
click at [459, 122] on button at bounding box center [458, 133] width 26 height 22
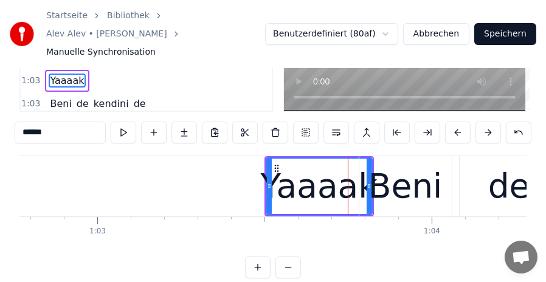
click at [459, 122] on button at bounding box center [458, 133] width 26 height 22
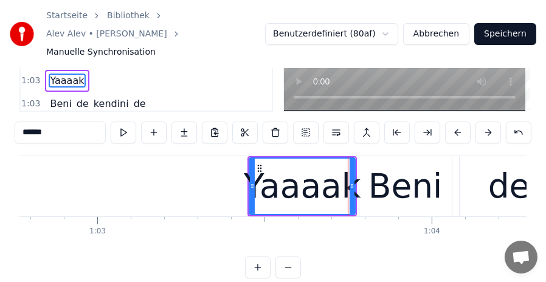
click at [459, 122] on button at bounding box center [458, 133] width 26 height 22
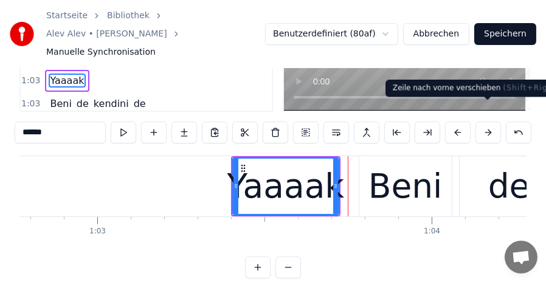
click at [484, 122] on button at bounding box center [488, 133] width 26 height 22
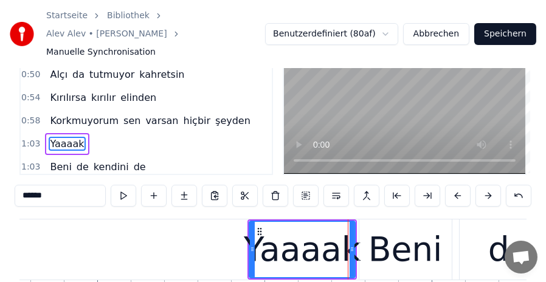
scroll to position [0, 0]
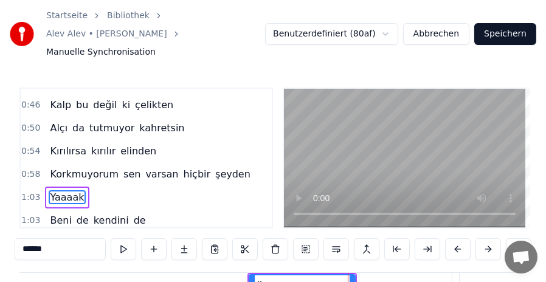
click at [30, 168] on span "0:58" at bounding box center [30, 174] width 19 height 12
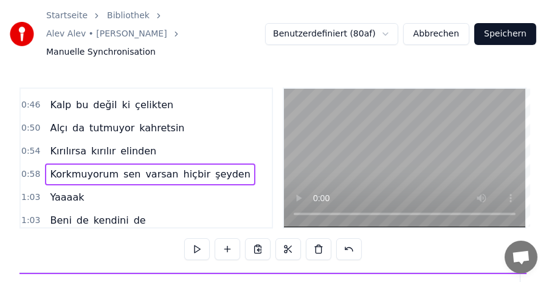
scroll to position [0, 19386]
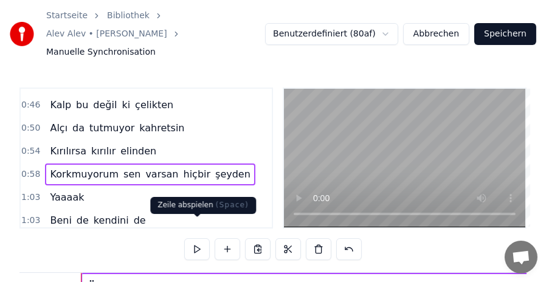
click at [193, 238] on button at bounding box center [197, 249] width 26 height 22
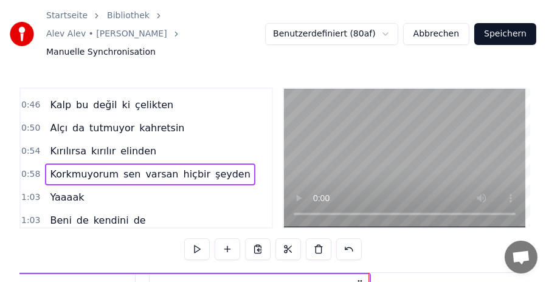
scroll to position [0, 20396]
click at [28, 191] on span "1:03" at bounding box center [30, 197] width 19 height 12
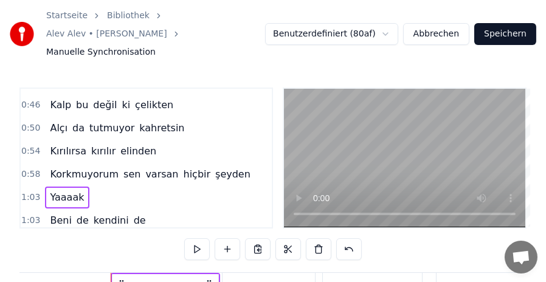
scroll to position [0, 21140]
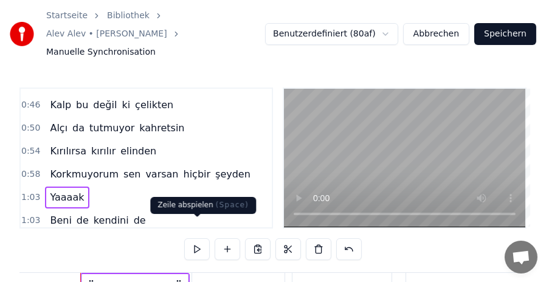
click at [196, 238] on button at bounding box center [197, 249] width 26 height 22
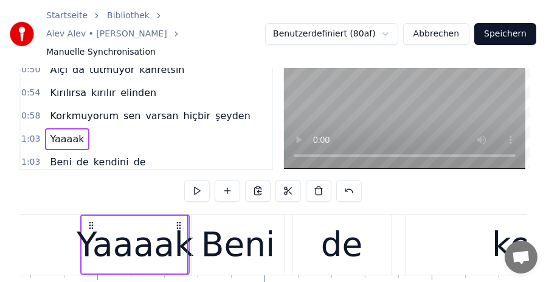
scroll to position [61, 0]
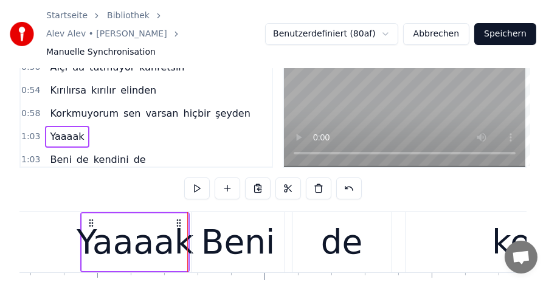
click at [104, 223] on div "Yaaaak" at bounding box center [135, 242] width 117 height 50
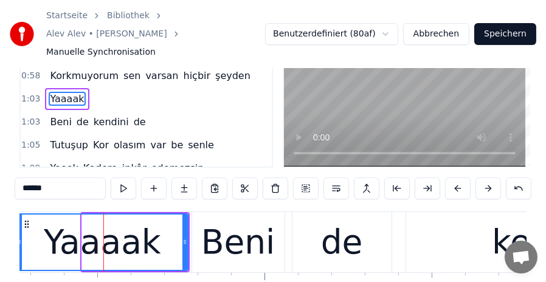
drag, startPoint x: 82, startPoint y: 228, endPoint x: 16, endPoint y: 227, distance: 65.6
click at [16, 227] on div "Startseite Bibliothek Alev Alev • [PERSON_NAME] Manuelle Synchronisation Benutz…" at bounding box center [273, 136] width 546 height 395
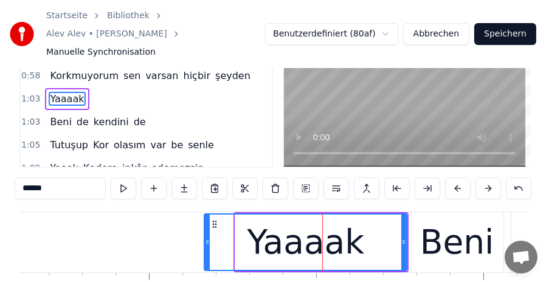
drag, startPoint x: 238, startPoint y: 227, endPoint x: 207, endPoint y: 226, distance: 31.0
click at [207, 237] on icon at bounding box center [207, 242] width 5 height 10
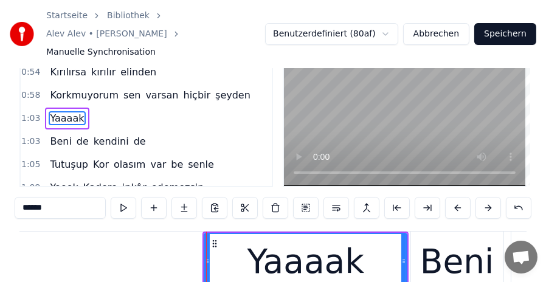
scroll to position [0, 0]
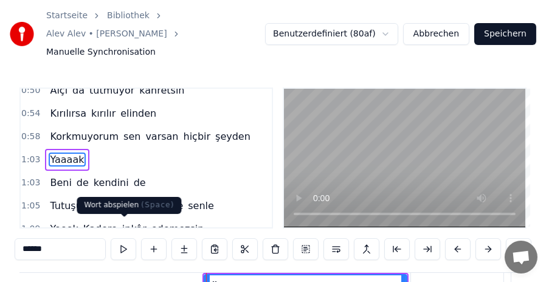
click at [122, 238] on button at bounding box center [124, 249] width 26 height 22
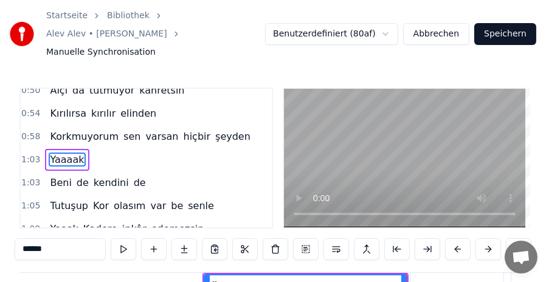
click at [122, 238] on button at bounding box center [124, 249] width 26 height 22
click at [330, 155] on video at bounding box center [404, 158] width 241 height 139
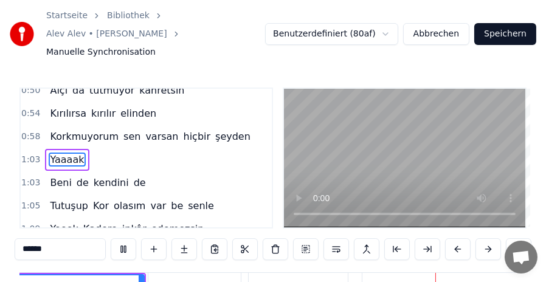
click at [330, 155] on video at bounding box center [404, 158] width 241 height 139
click at [30, 154] on span "1:03" at bounding box center [30, 160] width 19 height 12
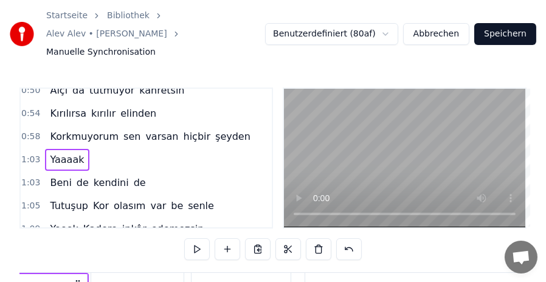
scroll to position [0, 21044]
click at [59, 176] on span "Beni" at bounding box center [61, 183] width 24 height 14
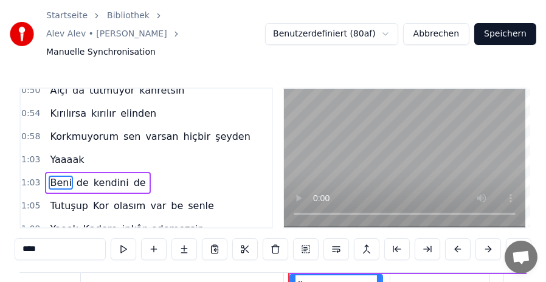
scroll to position [148, 0]
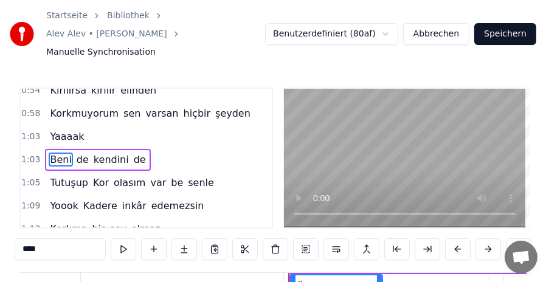
click at [27, 238] on input "****" at bounding box center [60, 249] width 91 height 22
click at [19, 238] on input "***" at bounding box center [60, 249] width 91 height 22
click at [78, 152] on span "de" at bounding box center [82, 159] width 15 height 14
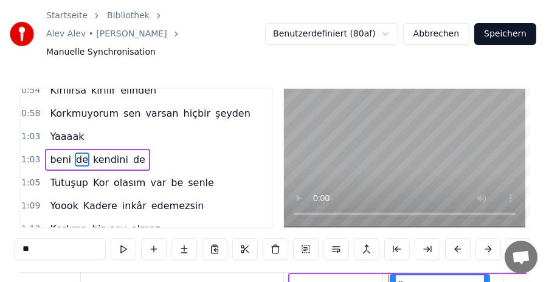
click at [66, 176] on span "Tutuşup" at bounding box center [69, 183] width 41 height 14
type input "*******"
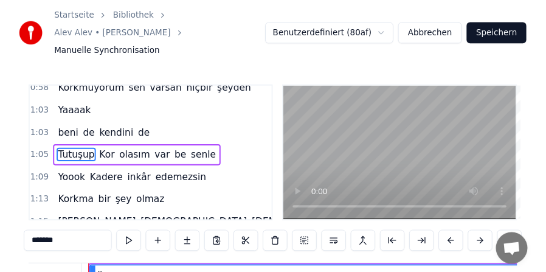
scroll to position [0, 21892]
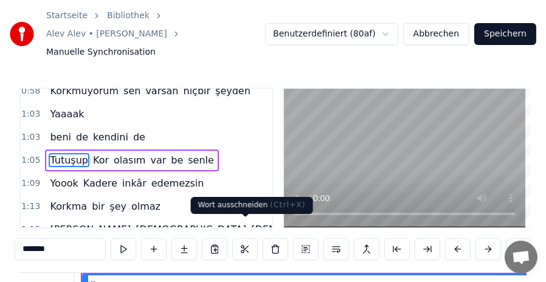
click at [240, 238] on button at bounding box center [245, 249] width 26 height 22
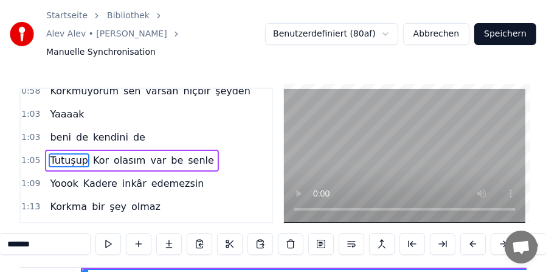
click at [71, 153] on span "Tutuşup" at bounding box center [69, 160] width 41 height 14
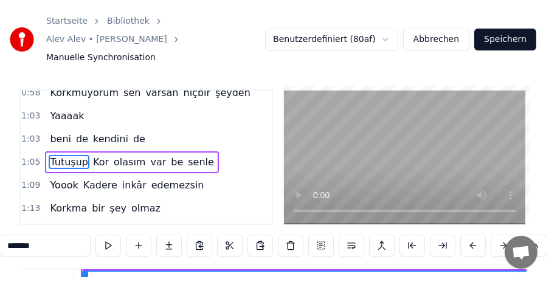
scroll to position [64, 0]
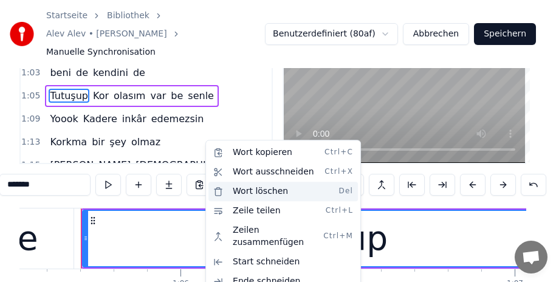
click at [254, 193] on div "Wort löschen Del" at bounding box center [282, 191] width 149 height 19
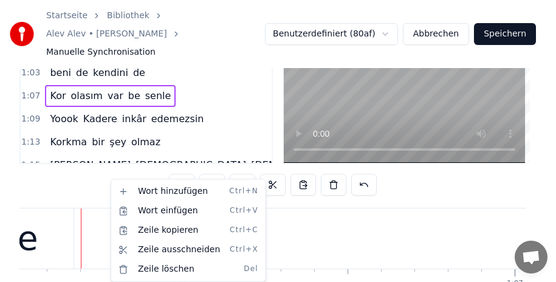
click at [30, 75] on html "Startseite Bibliothek Alev Alev • [PERSON_NAME] Manuelle Synchronisation Benutz…" at bounding box center [278, 143] width 556 height 414
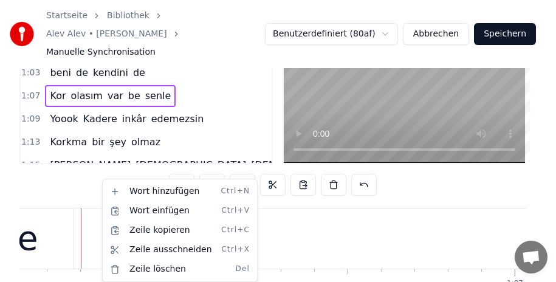
click at [61, 97] on html "Startseite Bibliothek Alev Alev • [PERSON_NAME] Manuelle Synchronisation Benutz…" at bounding box center [278, 143] width 556 height 414
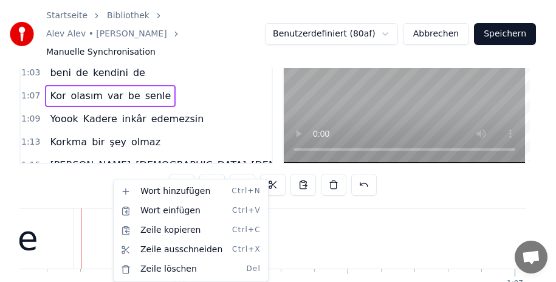
click at [324, 230] on html "Startseite Bibliothek Alev Alev • [PERSON_NAME] Manuelle Synchronisation Benutz…" at bounding box center [278, 143] width 556 height 414
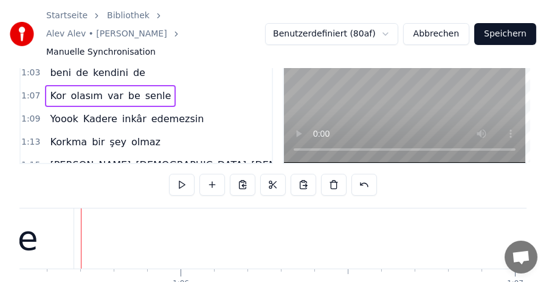
scroll to position [124, 0]
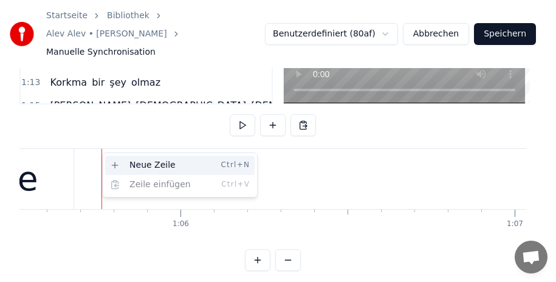
click at [120, 163] on div "Neue Zeile Ctrl+N" at bounding box center [179, 165] width 149 height 19
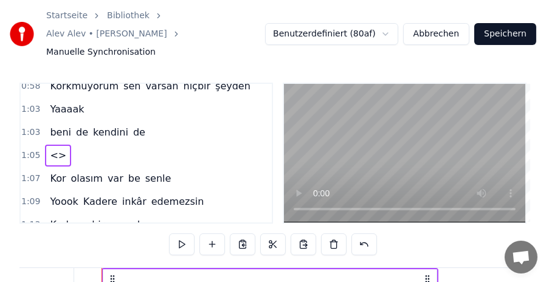
scroll to position [2, 0]
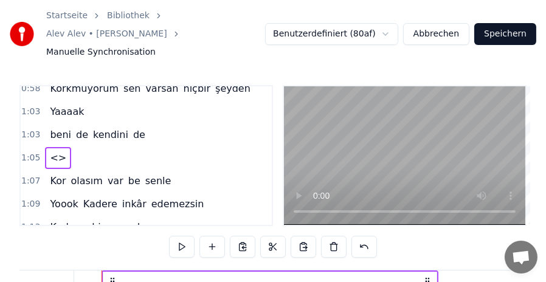
click at [55, 128] on span "beni" at bounding box center [61, 135] width 24 height 14
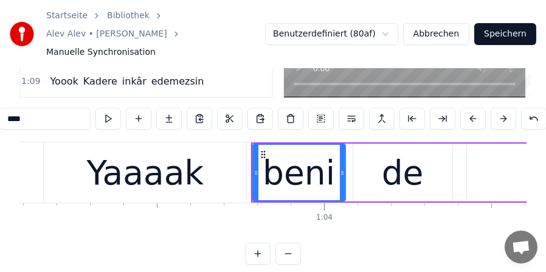
scroll to position [64, 0]
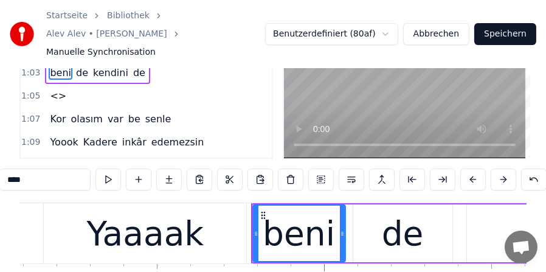
click at [56, 89] on span "<>" at bounding box center [58, 96] width 19 height 14
type input "**"
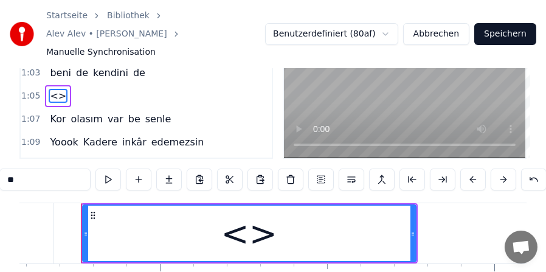
click at [244, 219] on div "<>" at bounding box center [249, 233] width 56 height 50
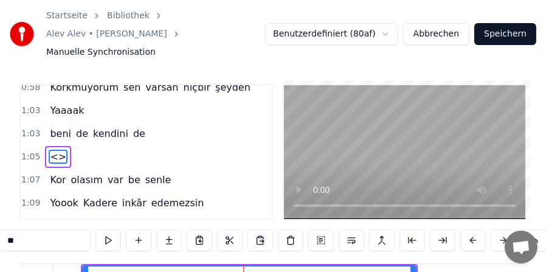
scroll to position [171, 0]
